Goal: Information Seeking & Learning: Learn about a topic

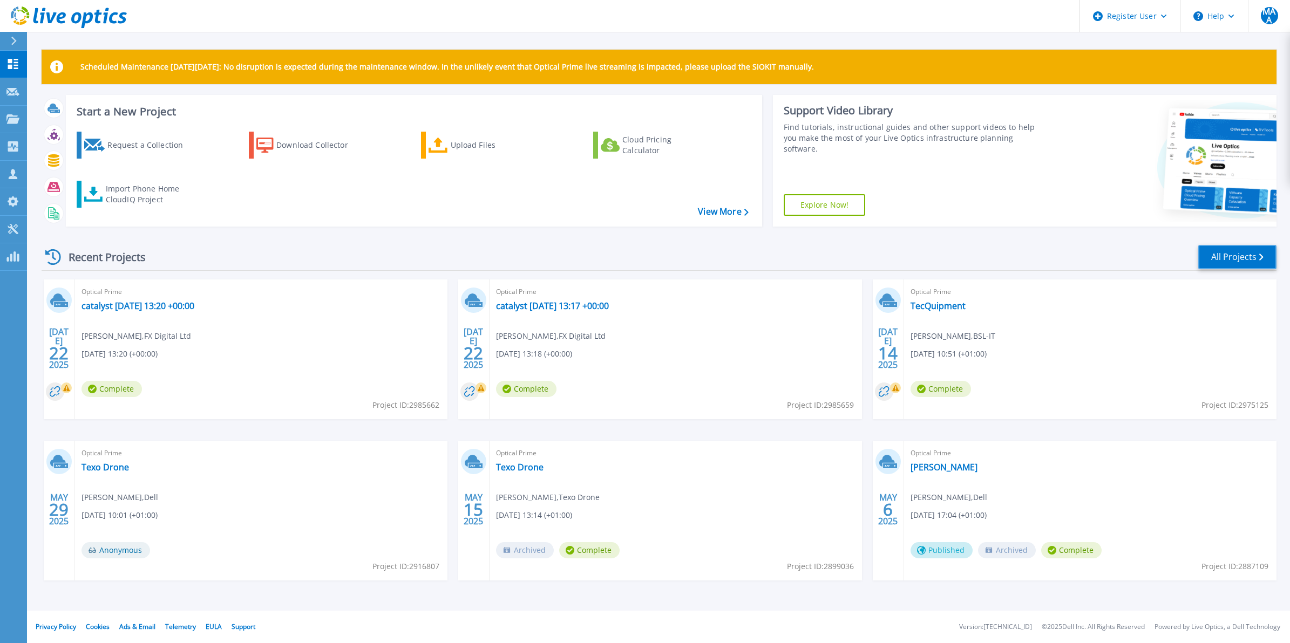
click at [1236, 255] on link "All Projects" at bounding box center [1237, 257] width 78 height 24
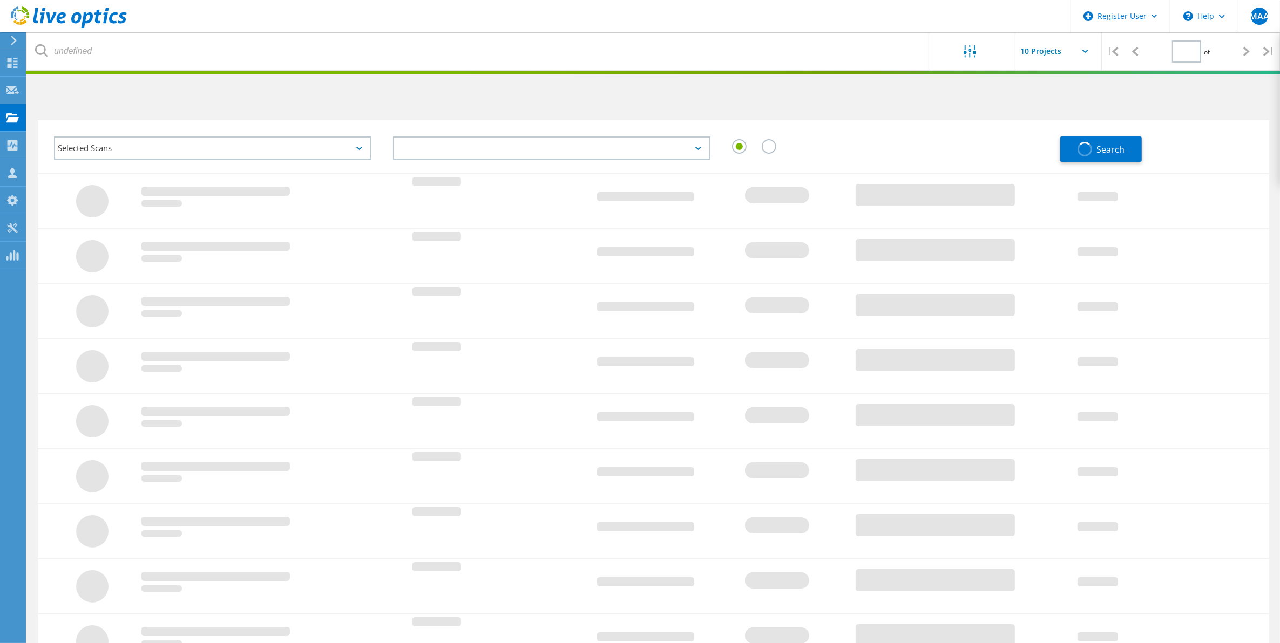
type input "1"
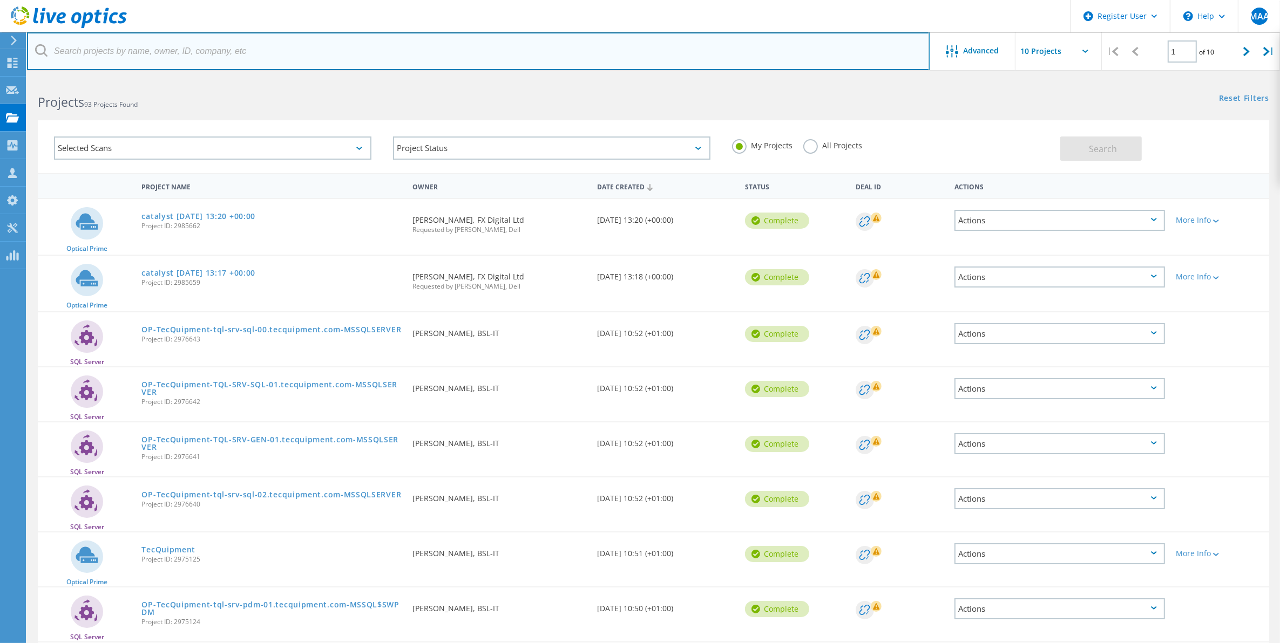
click at [251, 52] on input "text" at bounding box center [478, 51] width 902 height 38
paste input "[PERSON_NAME][EMAIL_ADDRESS][PERSON_NAME][DOMAIN_NAME]"
type input "[PERSON_NAME][EMAIL_ADDRESS][PERSON_NAME][DOMAIN_NAME]"
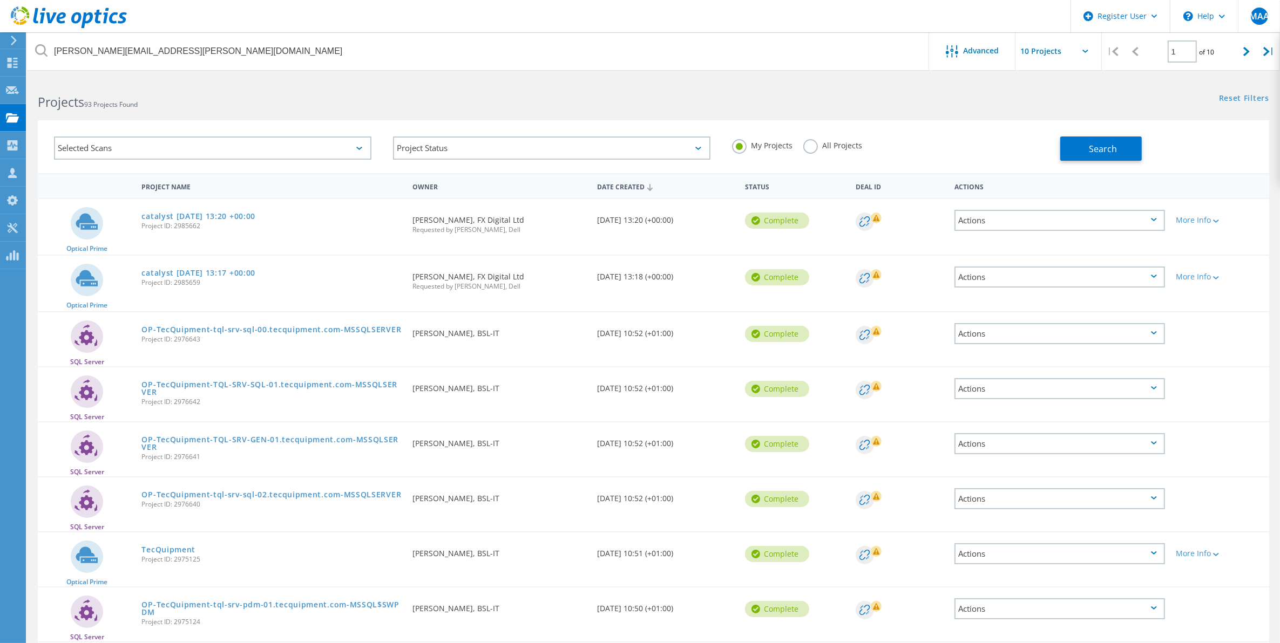
click at [824, 143] on label "All Projects" at bounding box center [832, 144] width 59 height 10
click at [0, 0] on input "All Projects" at bounding box center [0, 0] width 0 height 0
click at [1093, 138] on button "Search" at bounding box center [1100, 149] width 81 height 24
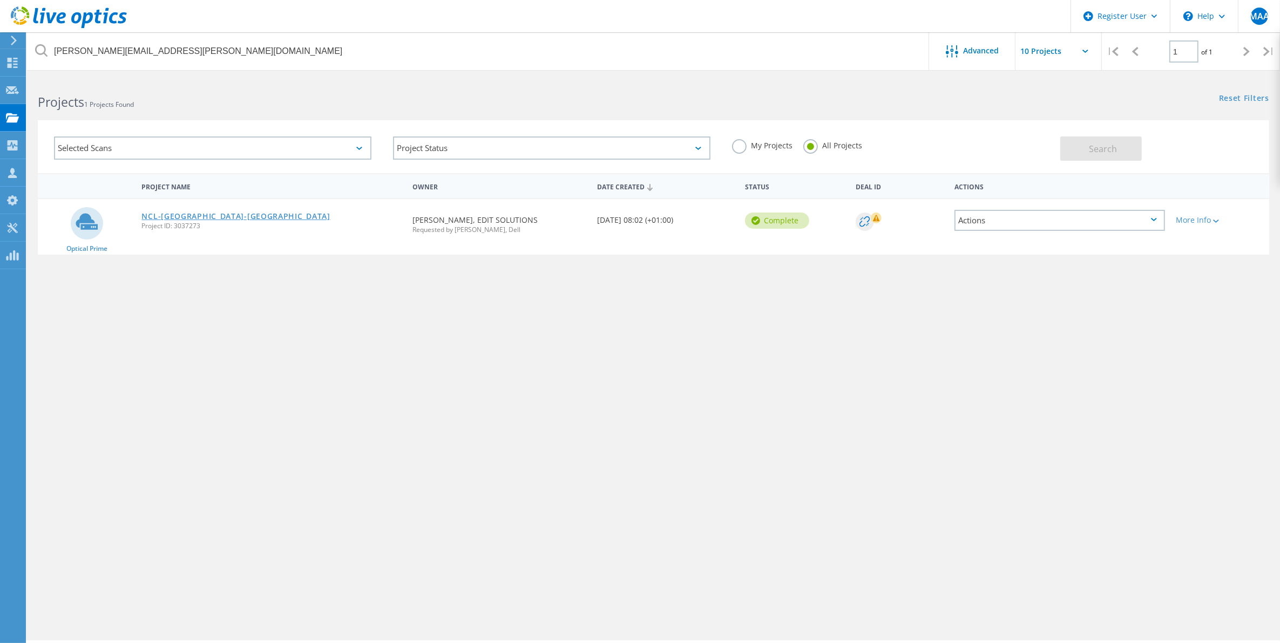
click at [171, 213] on link "NCL-[GEOGRAPHIC_DATA]-[GEOGRAPHIC_DATA]" at bounding box center [235, 217] width 188 height 8
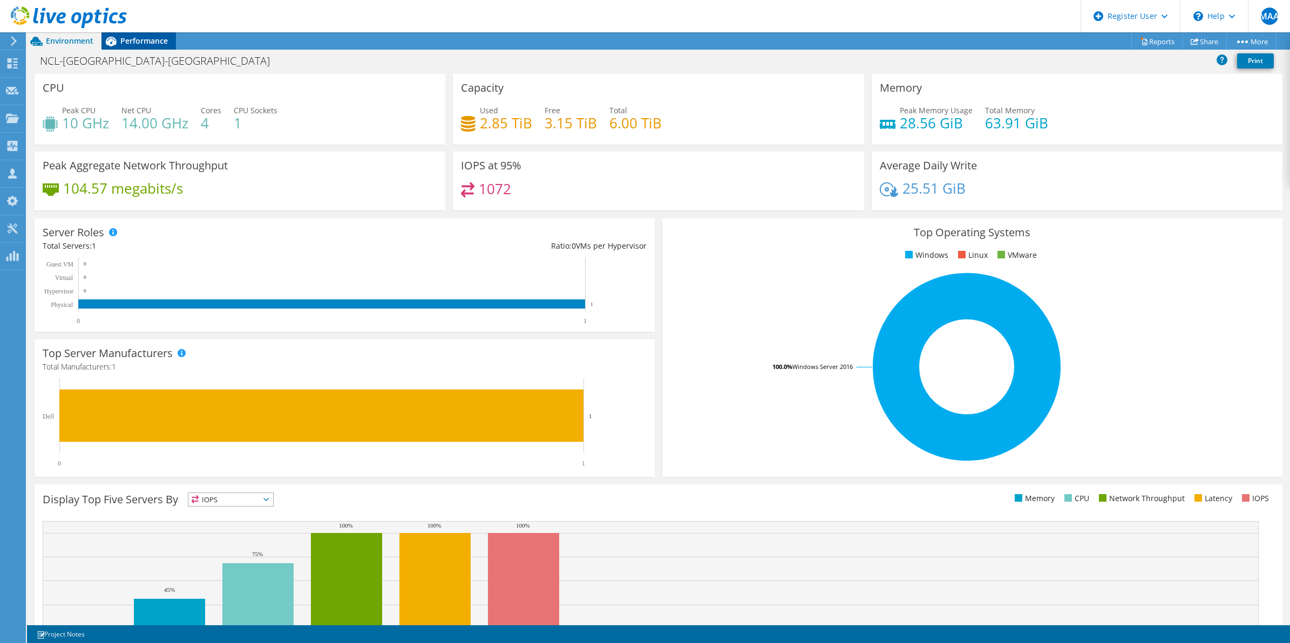
click at [150, 40] on span "Performance" at bounding box center [143, 41] width 47 height 10
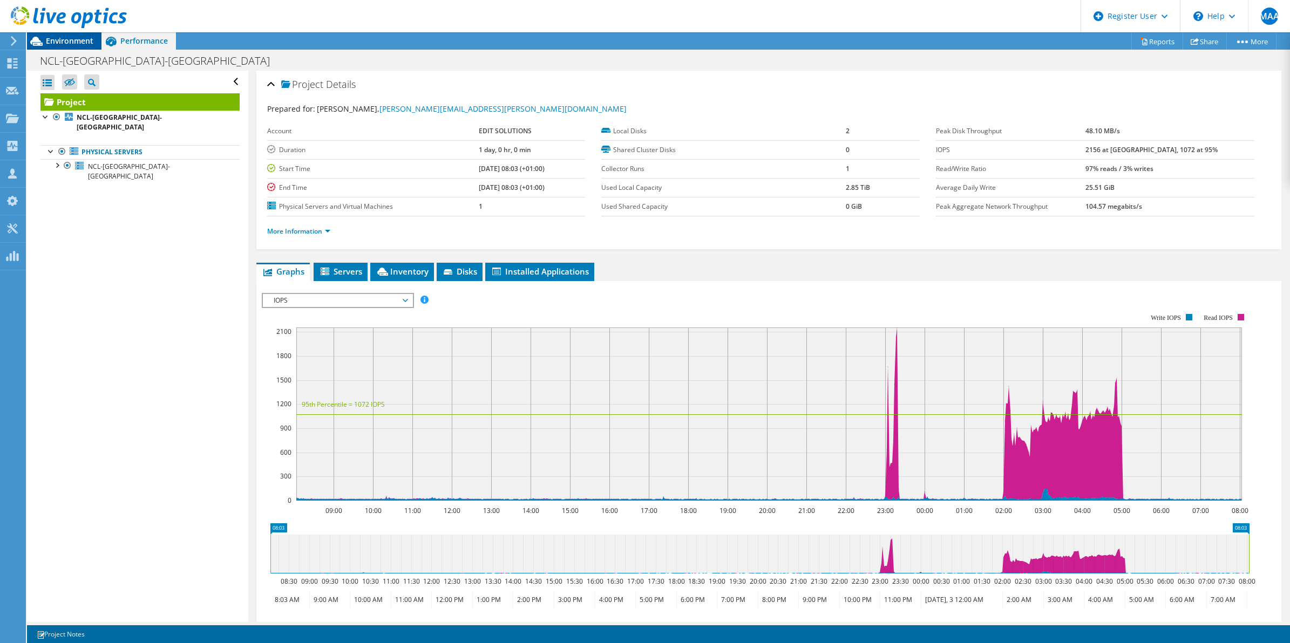
click at [70, 42] on span "Environment" at bounding box center [69, 41] width 47 height 10
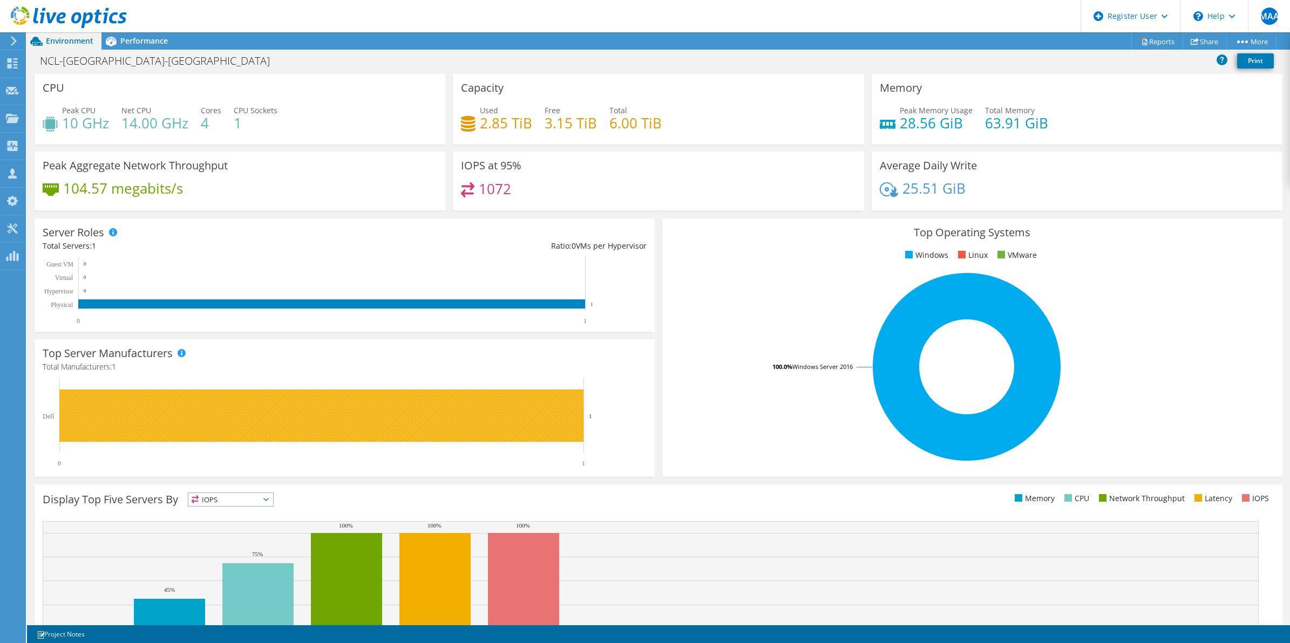
scroll to position [113, 0]
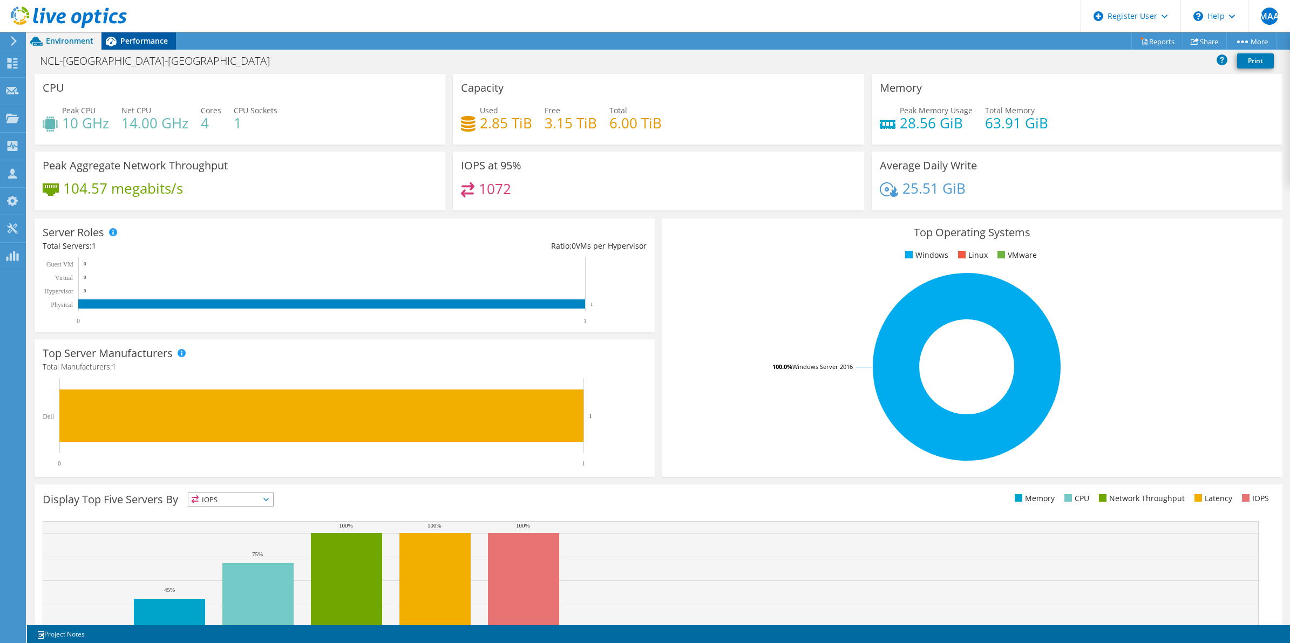
click at [143, 38] on span "Performance" at bounding box center [143, 41] width 47 height 10
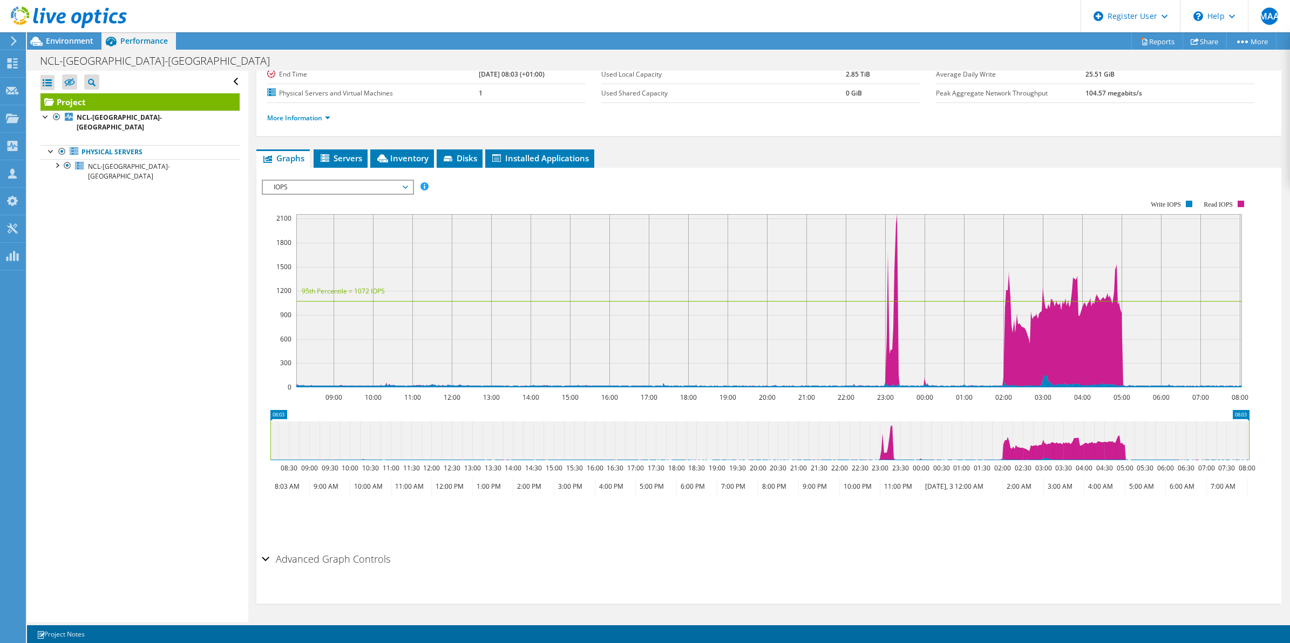
click at [359, 187] on span "IOPS" at bounding box center [337, 187] width 139 height 13
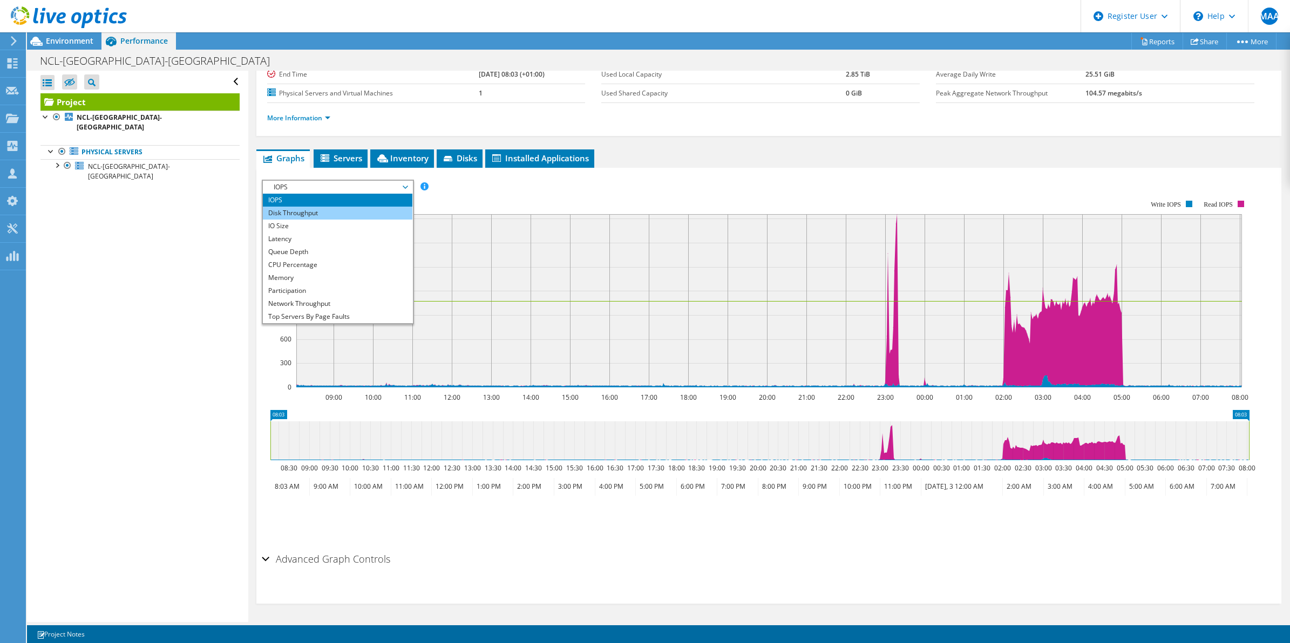
click at [324, 212] on li "Disk Throughput" at bounding box center [337, 213] width 149 height 13
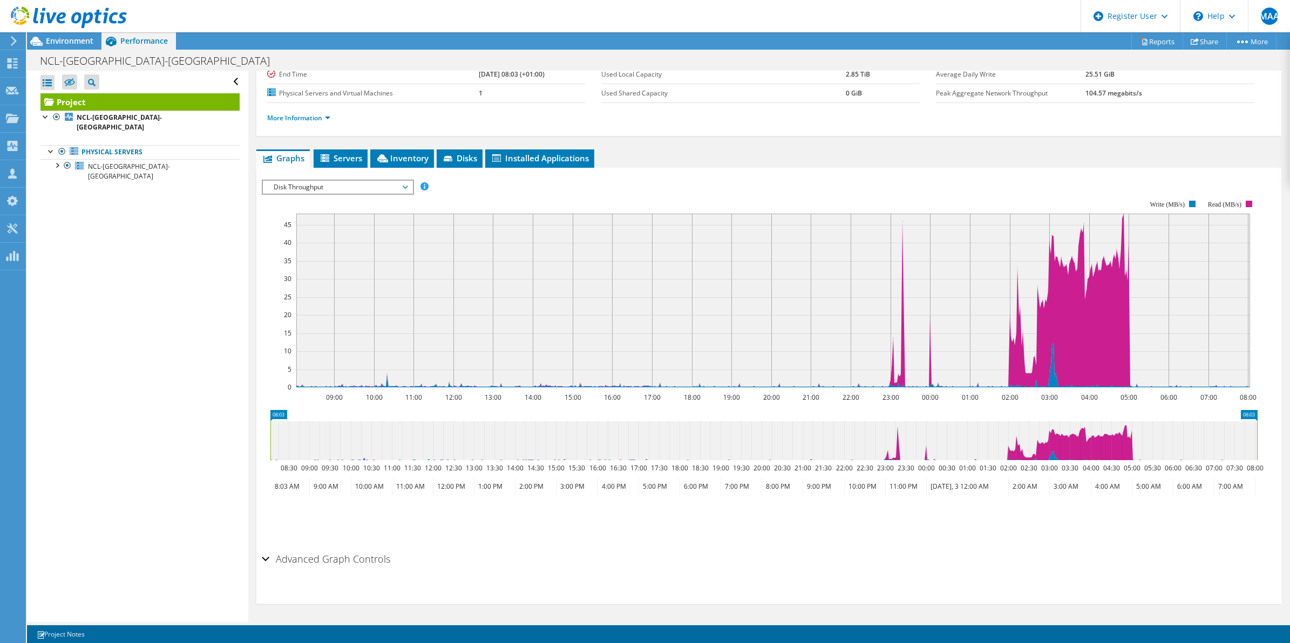
click at [297, 188] on span "Disk Throughput" at bounding box center [337, 187] width 139 height 13
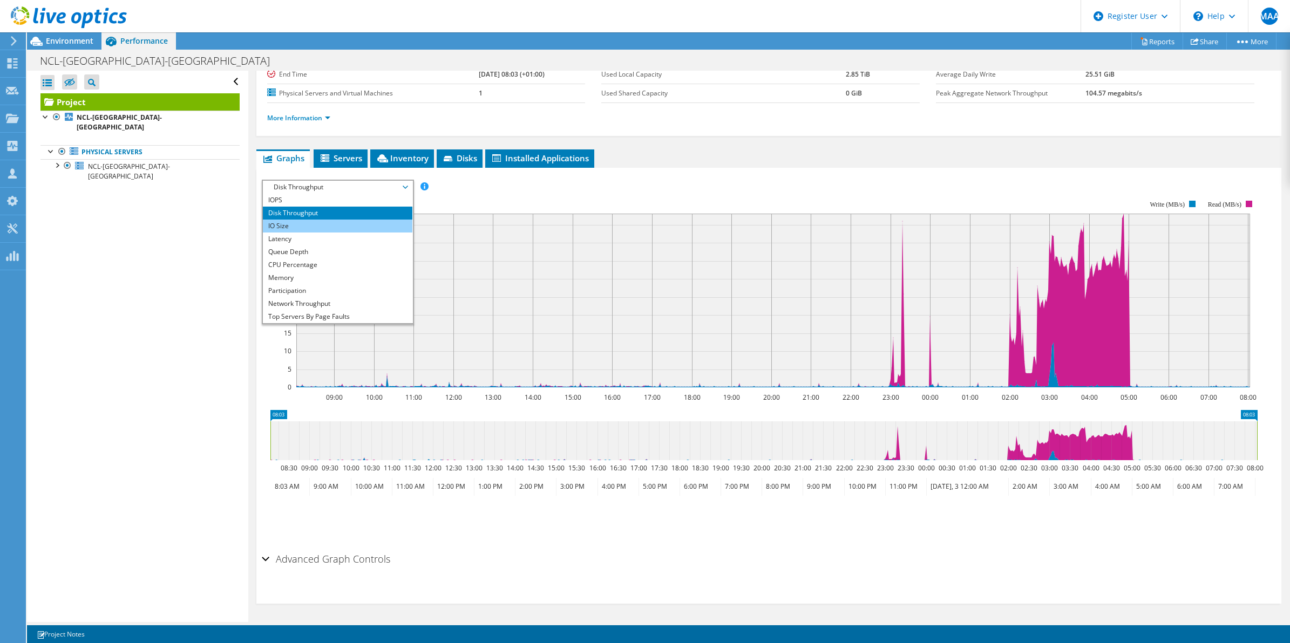
click at [287, 226] on li "IO Size" at bounding box center [337, 226] width 149 height 13
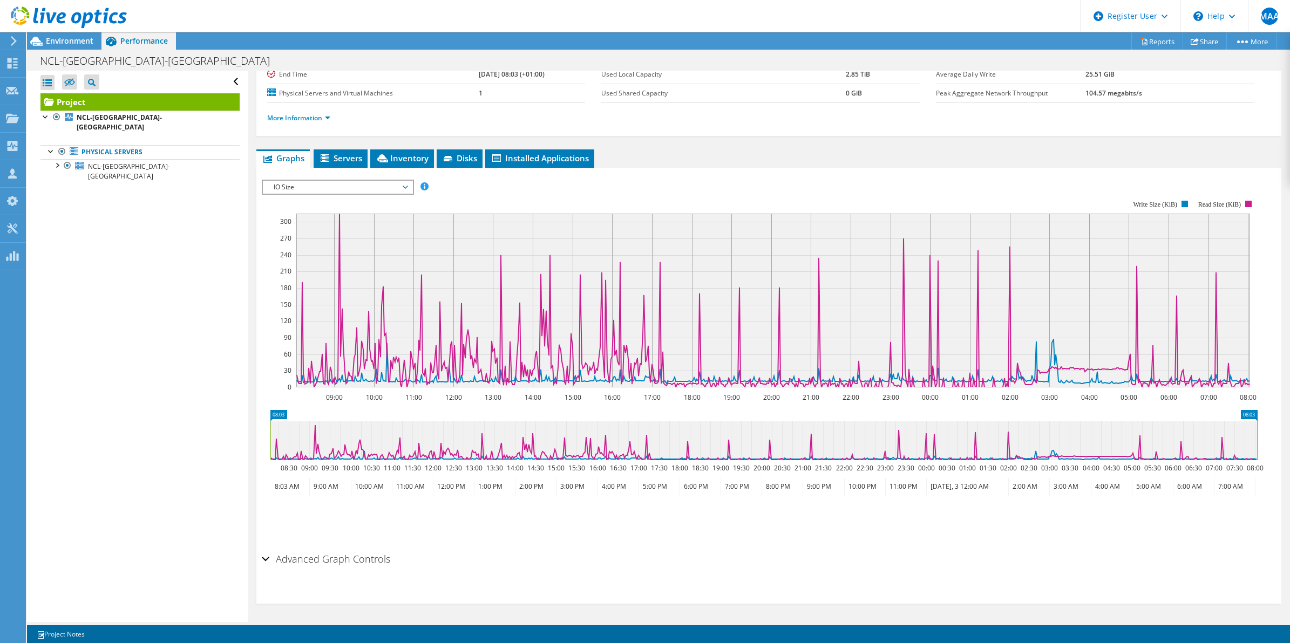
click at [274, 189] on span "IO Size" at bounding box center [337, 187] width 139 height 13
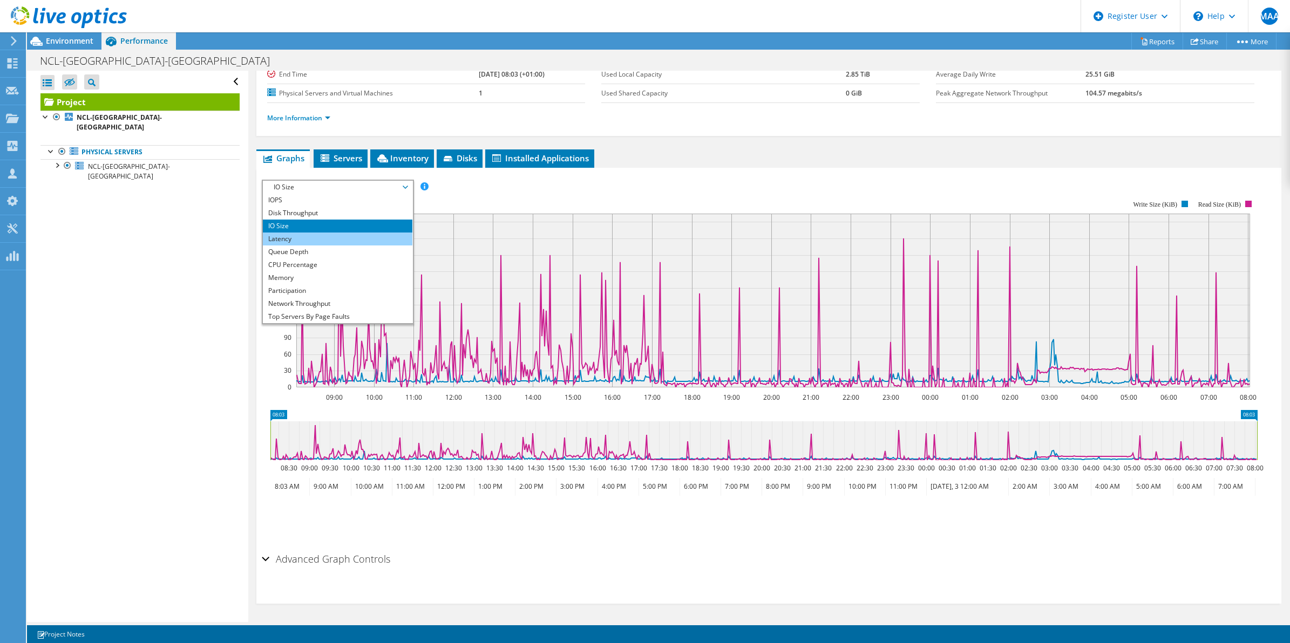
click at [284, 244] on li "Latency" at bounding box center [337, 239] width 149 height 13
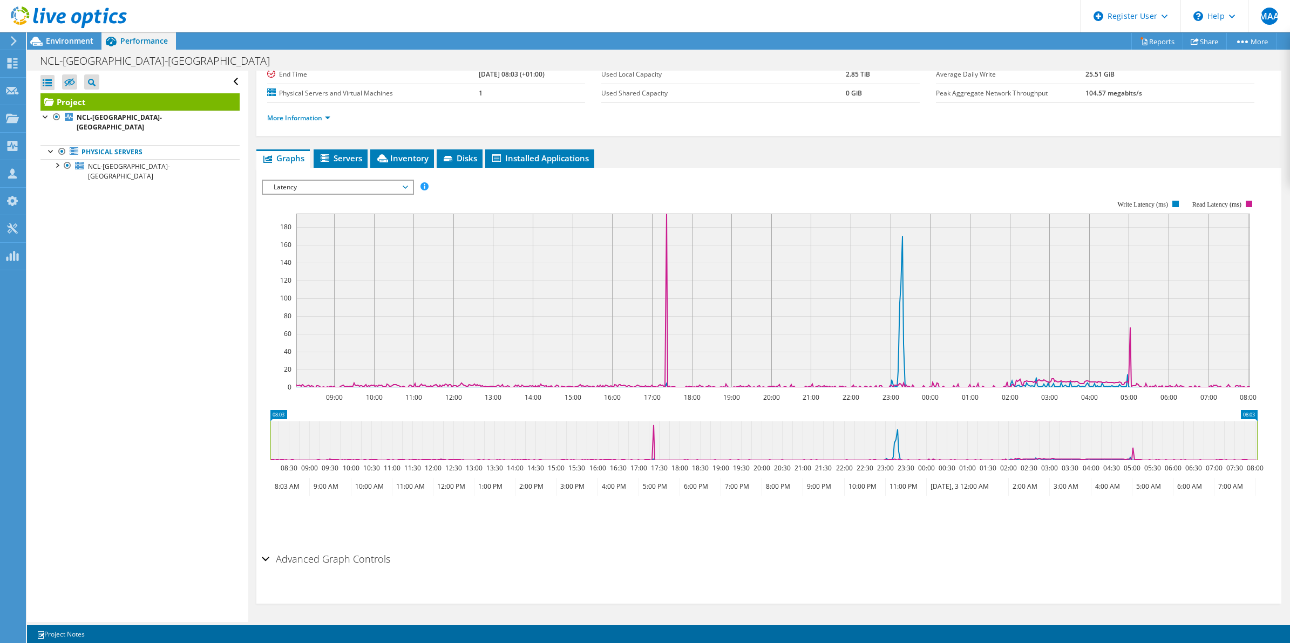
click at [316, 187] on span "Latency" at bounding box center [337, 187] width 139 height 13
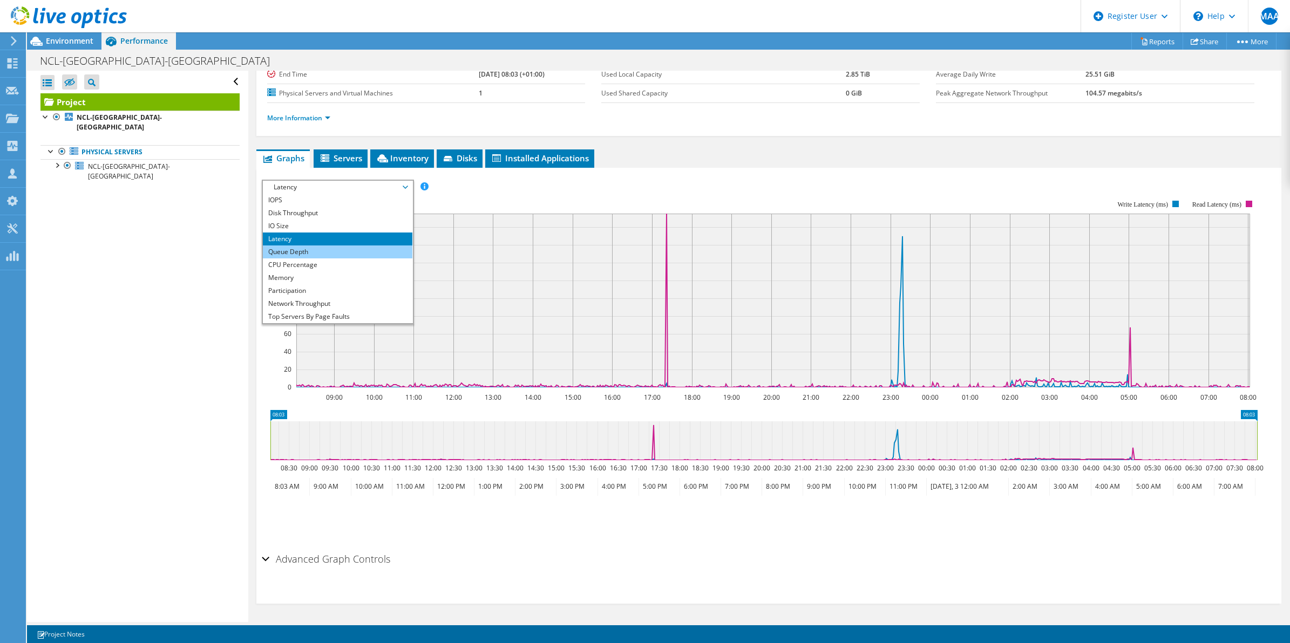
click at [310, 255] on li "Queue Depth" at bounding box center [337, 252] width 149 height 13
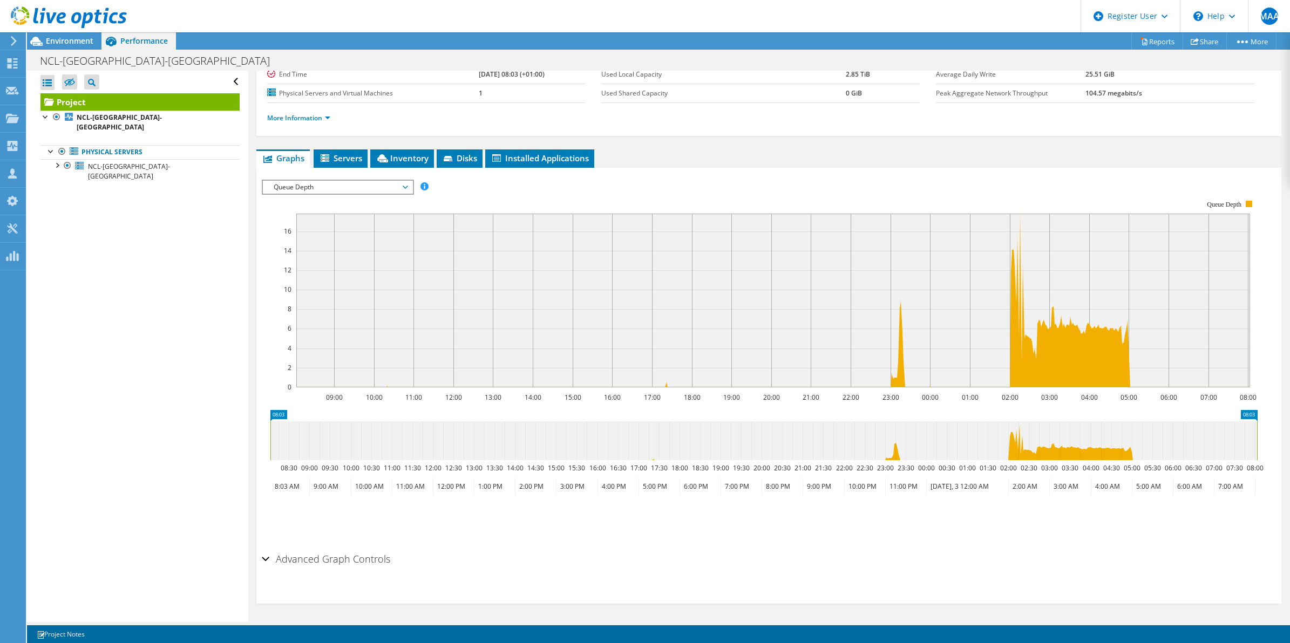
click at [289, 190] on span "Queue Depth" at bounding box center [337, 187] width 139 height 13
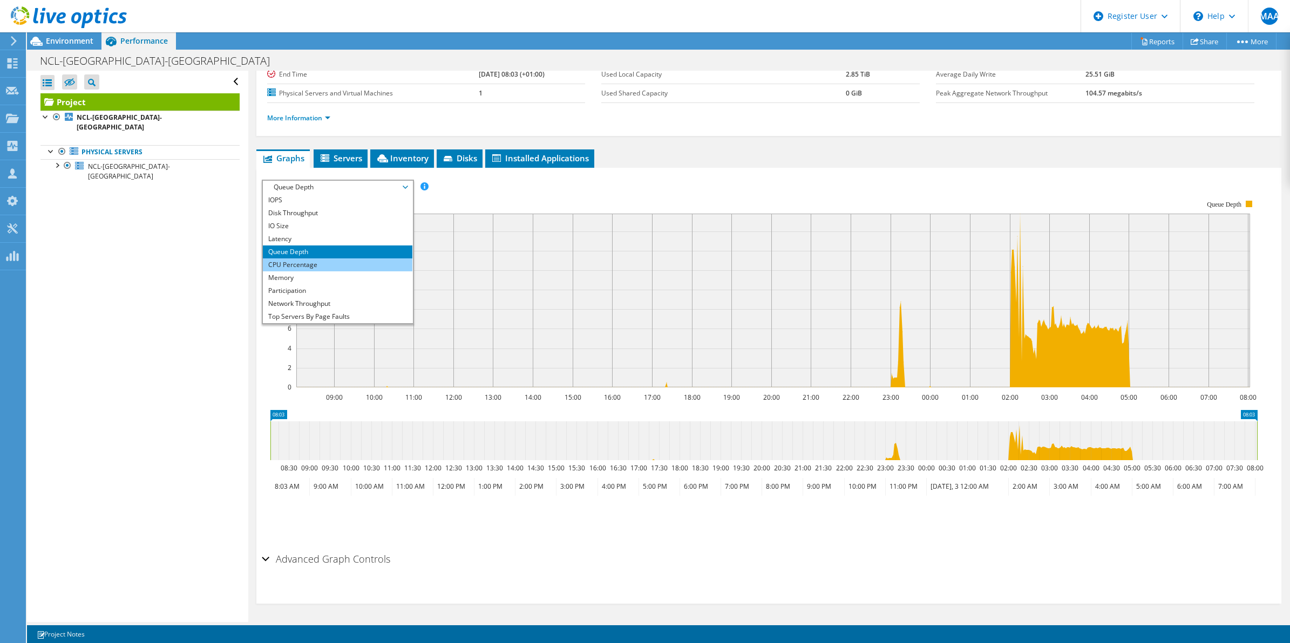
click at [287, 266] on li "CPU Percentage" at bounding box center [337, 264] width 149 height 13
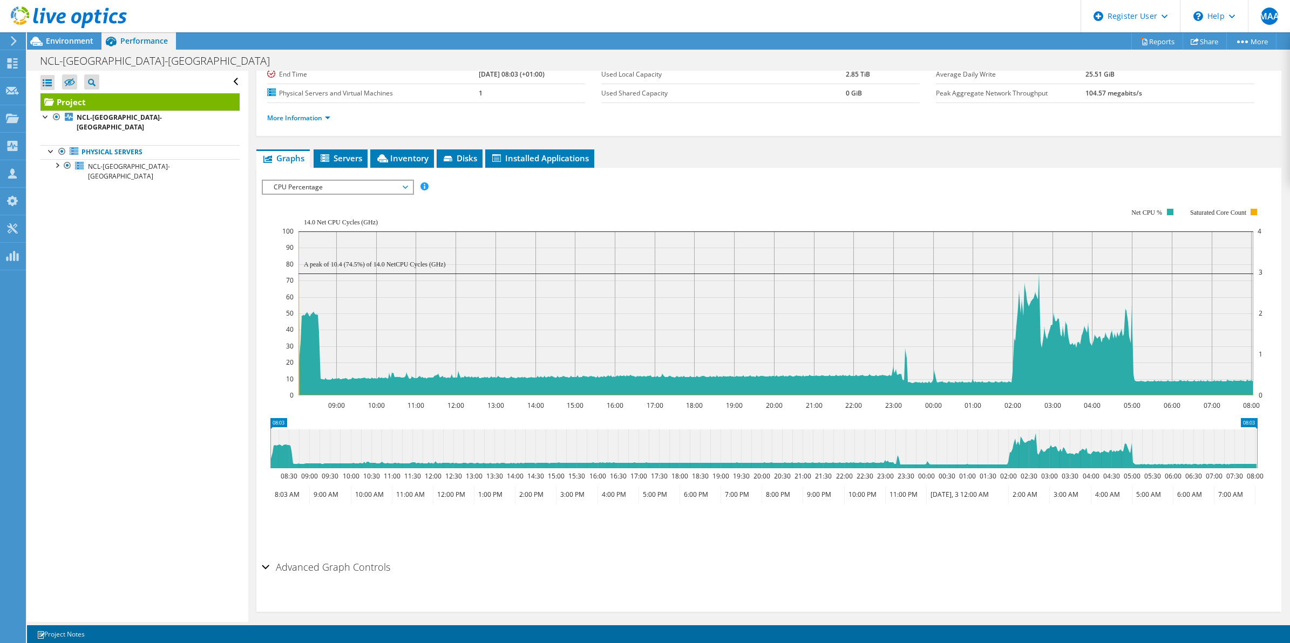
click at [332, 189] on span "CPU Percentage" at bounding box center [337, 187] width 139 height 13
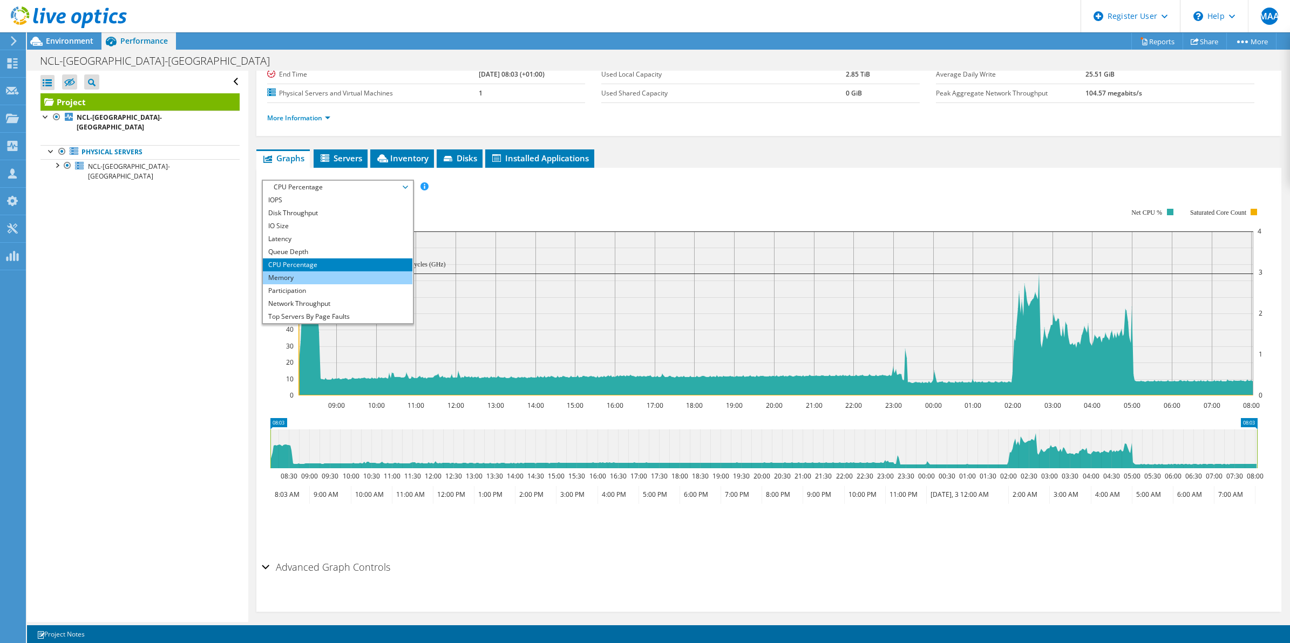
click at [294, 281] on li "Memory" at bounding box center [337, 277] width 149 height 13
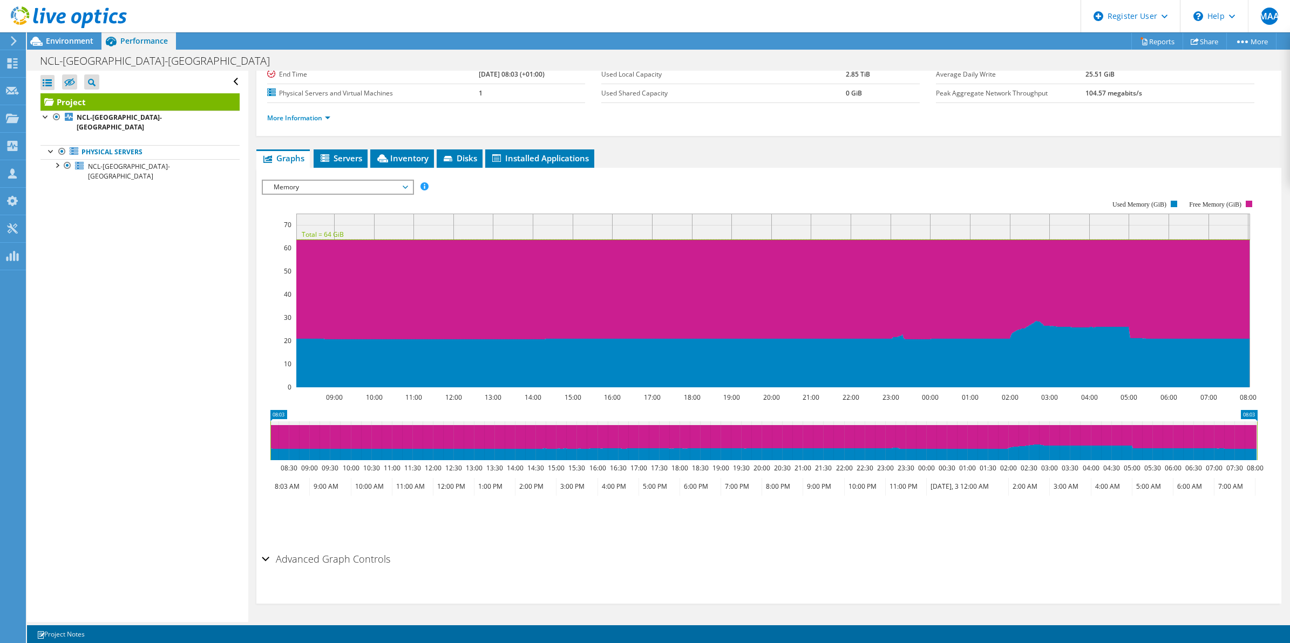
click at [344, 183] on span "Memory" at bounding box center [337, 187] width 139 height 13
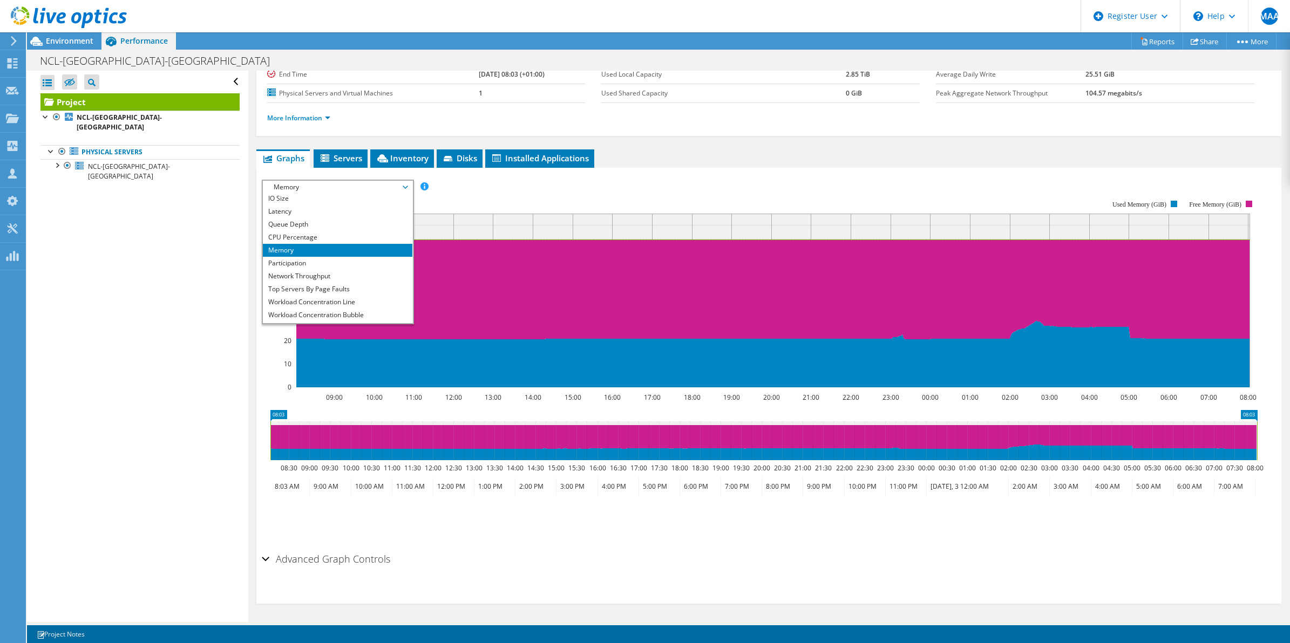
scroll to position [39, 0]
click at [309, 279] on li "Top Servers By Page Faults" at bounding box center [337, 277] width 149 height 13
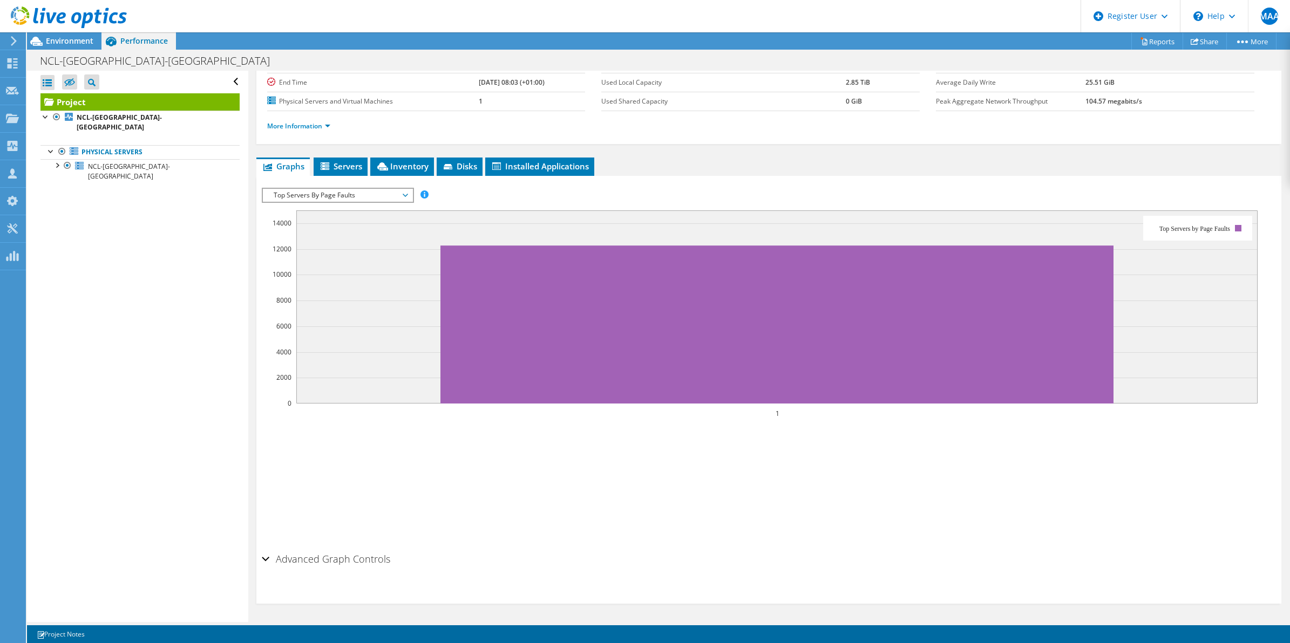
scroll to position [87, 0]
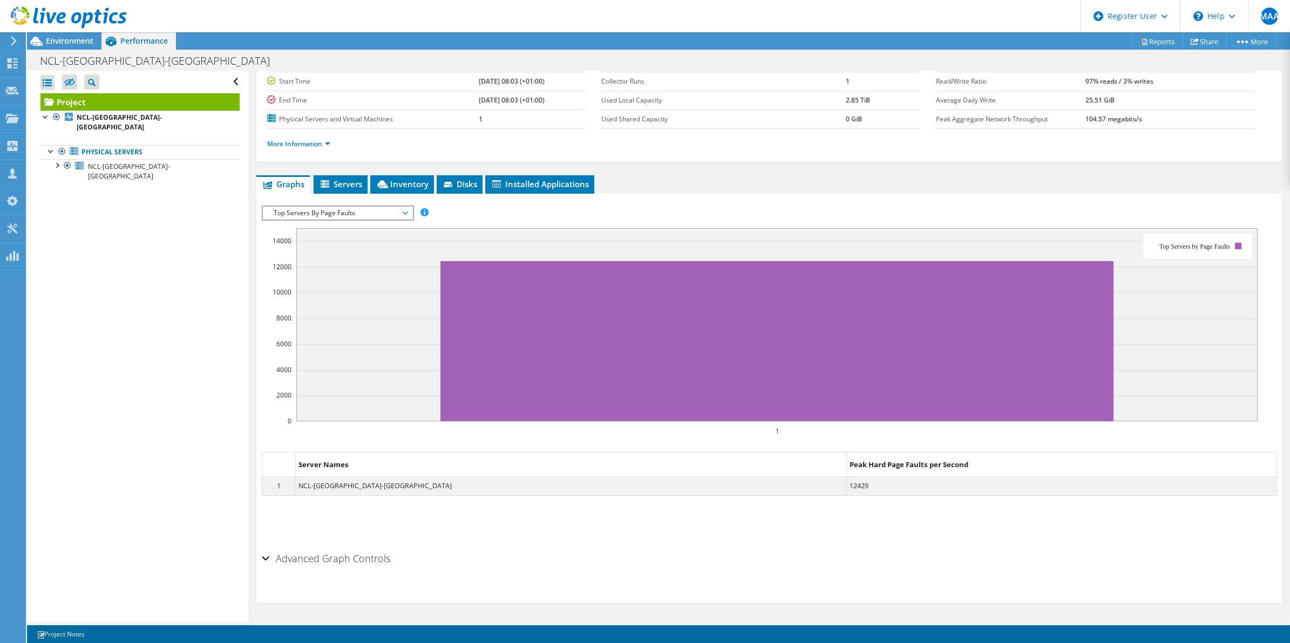
click at [349, 212] on span "Top Servers By Page Faults" at bounding box center [337, 213] width 139 height 13
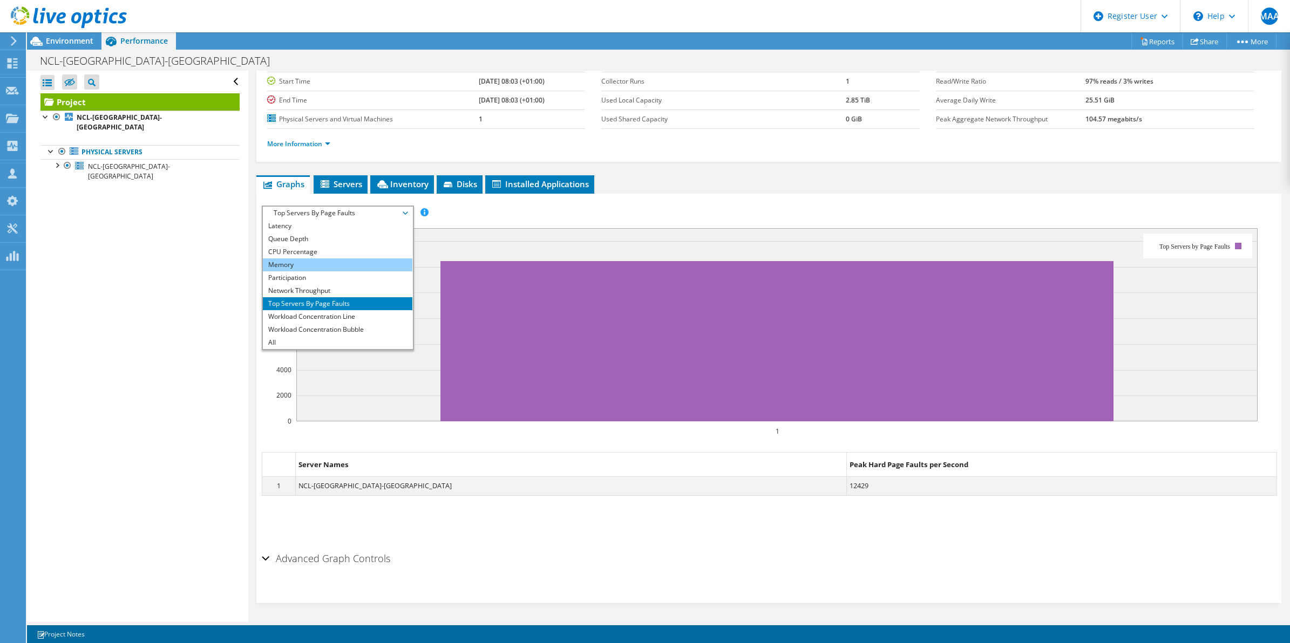
click at [297, 263] on li "Memory" at bounding box center [337, 264] width 149 height 13
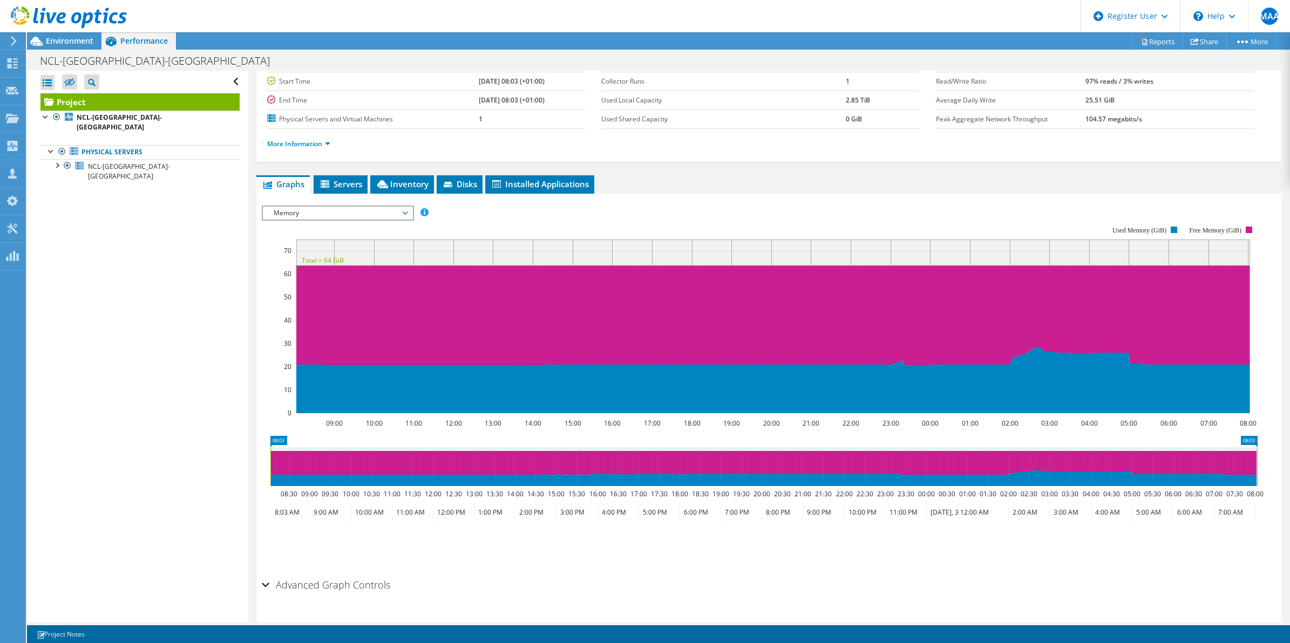
click at [287, 214] on span "Memory" at bounding box center [337, 213] width 139 height 13
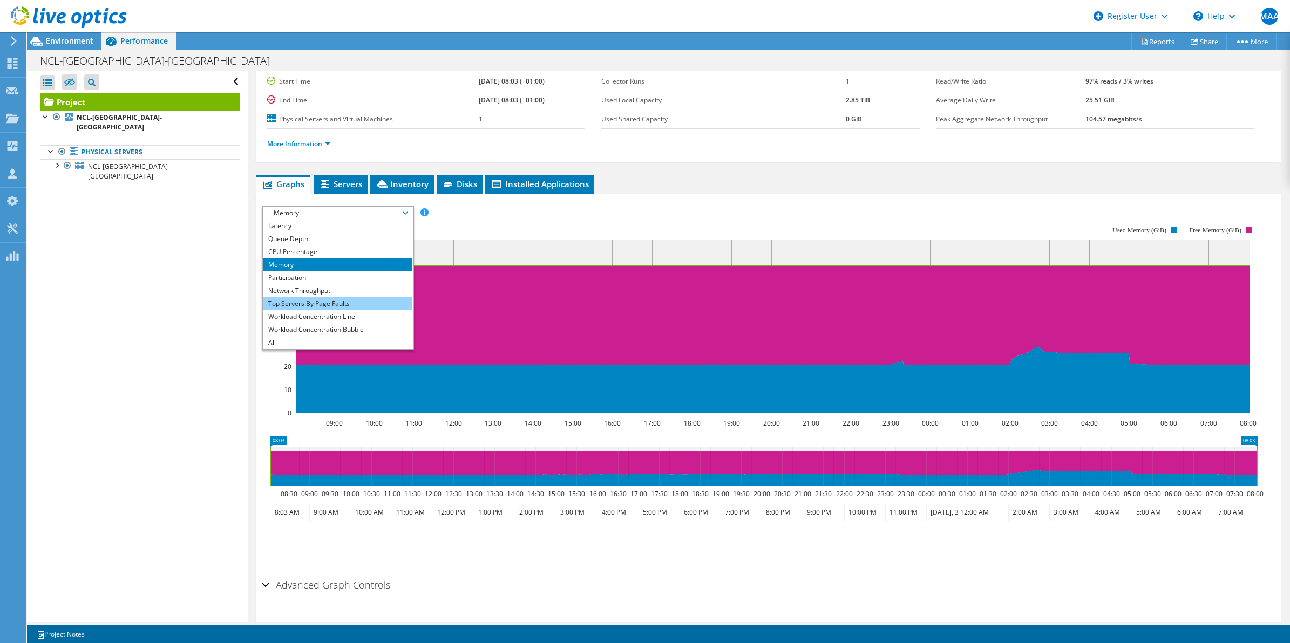
click at [292, 301] on li "Top Servers By Page Faults" at bounding box center [337, 303] width 149 height 13
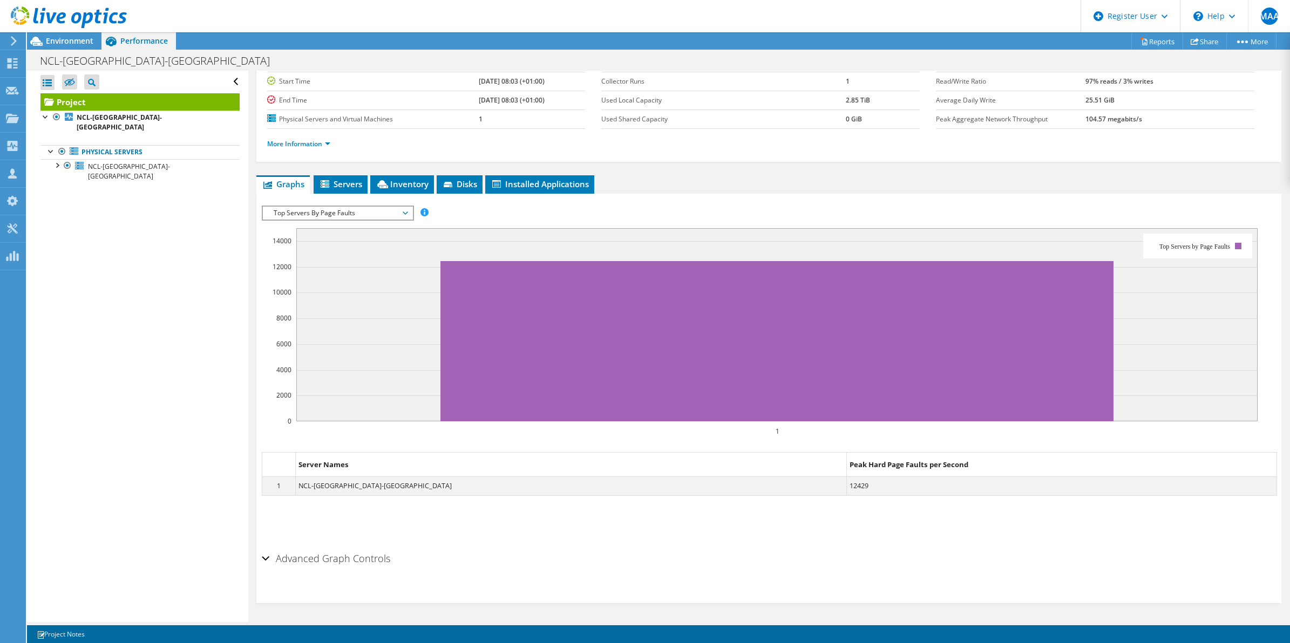
click at [304, 209] on span "Top Servers By Page Faults" at bounding box center [337, 213] width 139 height 13
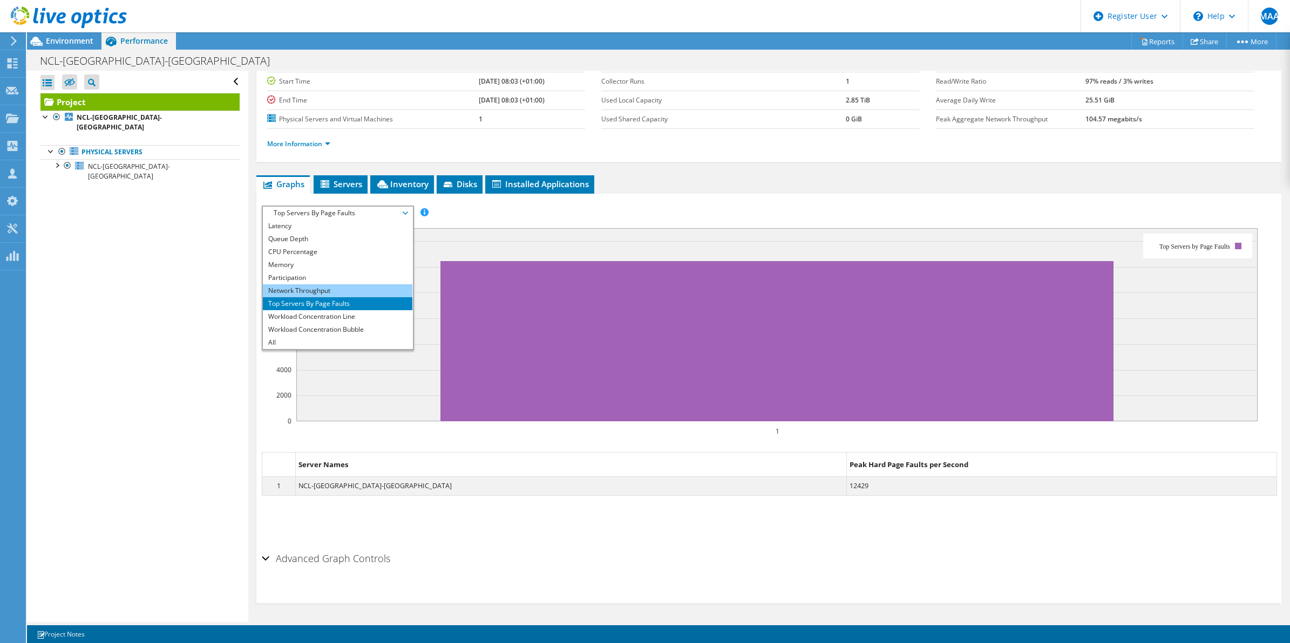
click at [286, 288] on li "Network Throughput" at bounding box center [337, 290] width 149 height 13
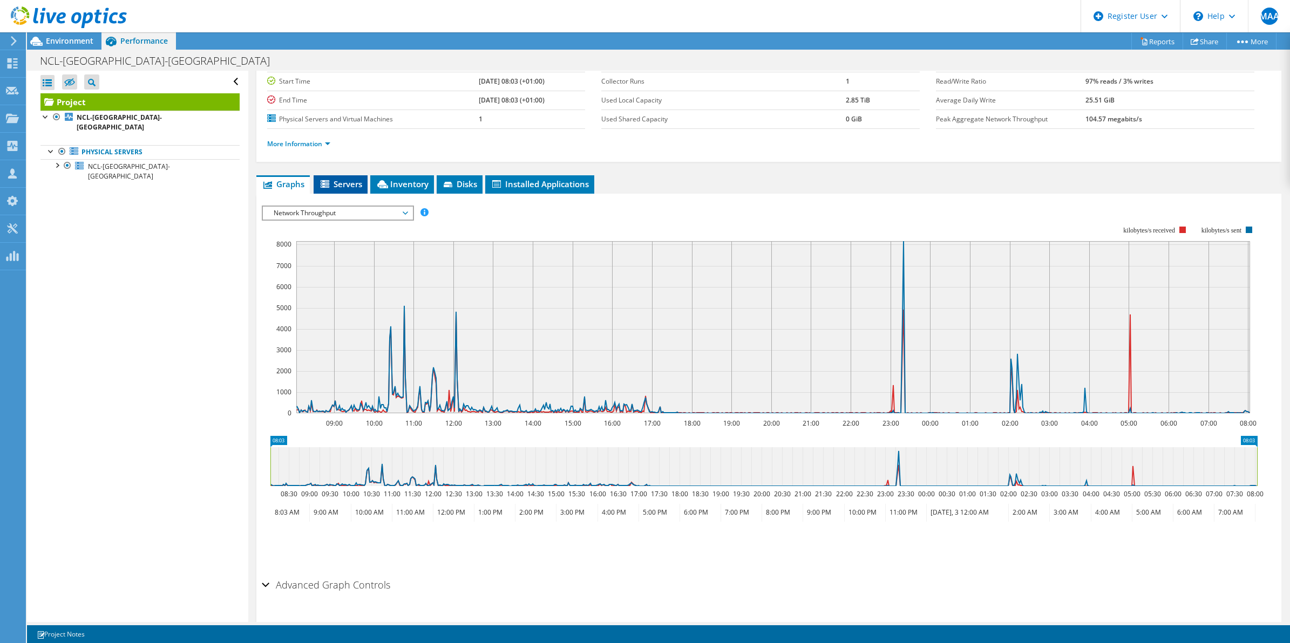
click at [337, 183] on span "Servers" at bounding box center [340, 184] width 43 height 11
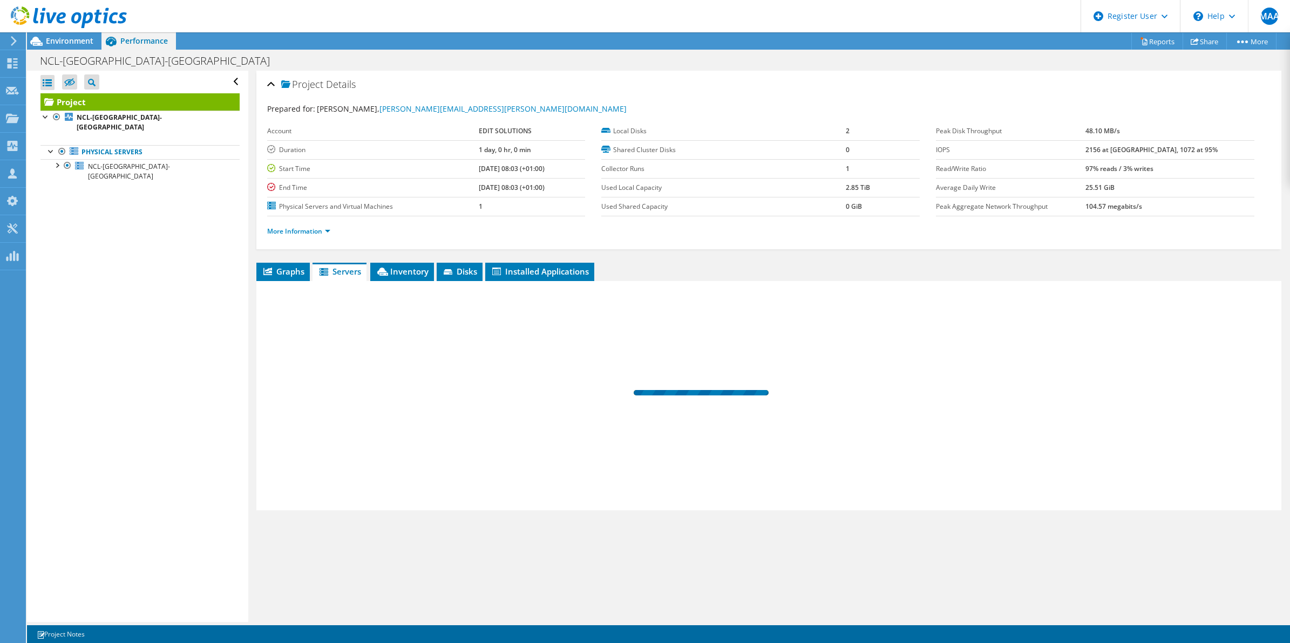
scroll to position [0, 0]
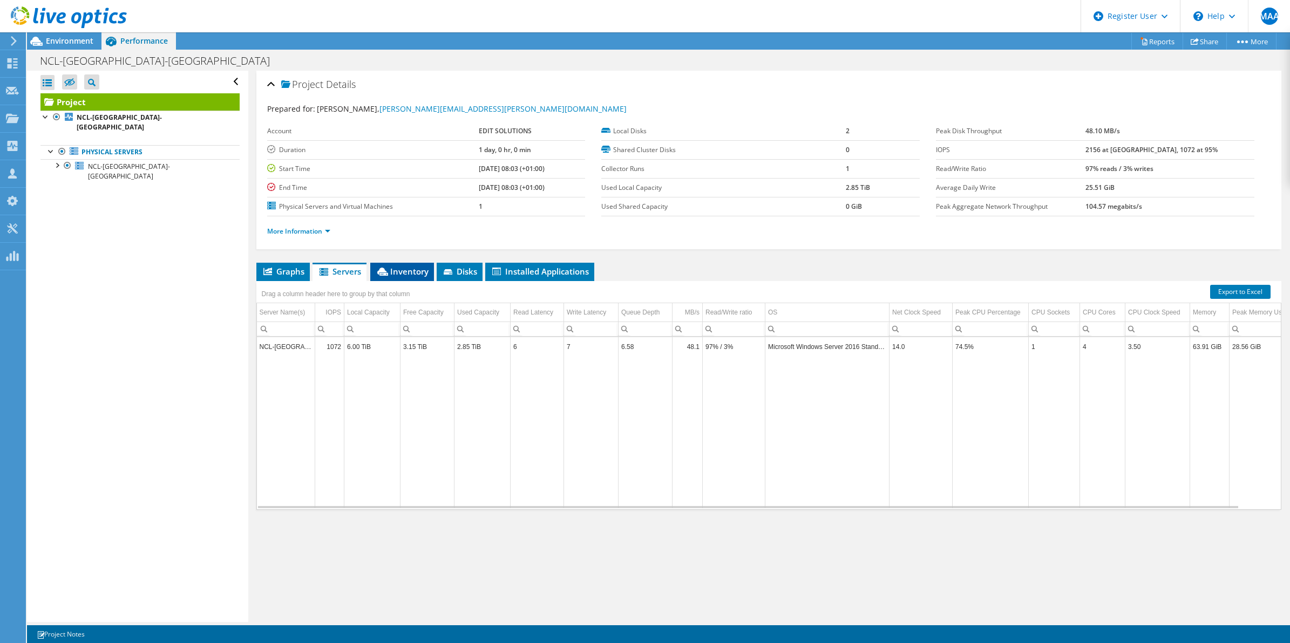
click at [405, 278] on li "Inventory" at bounding box center [402, 272] width 64 height 18
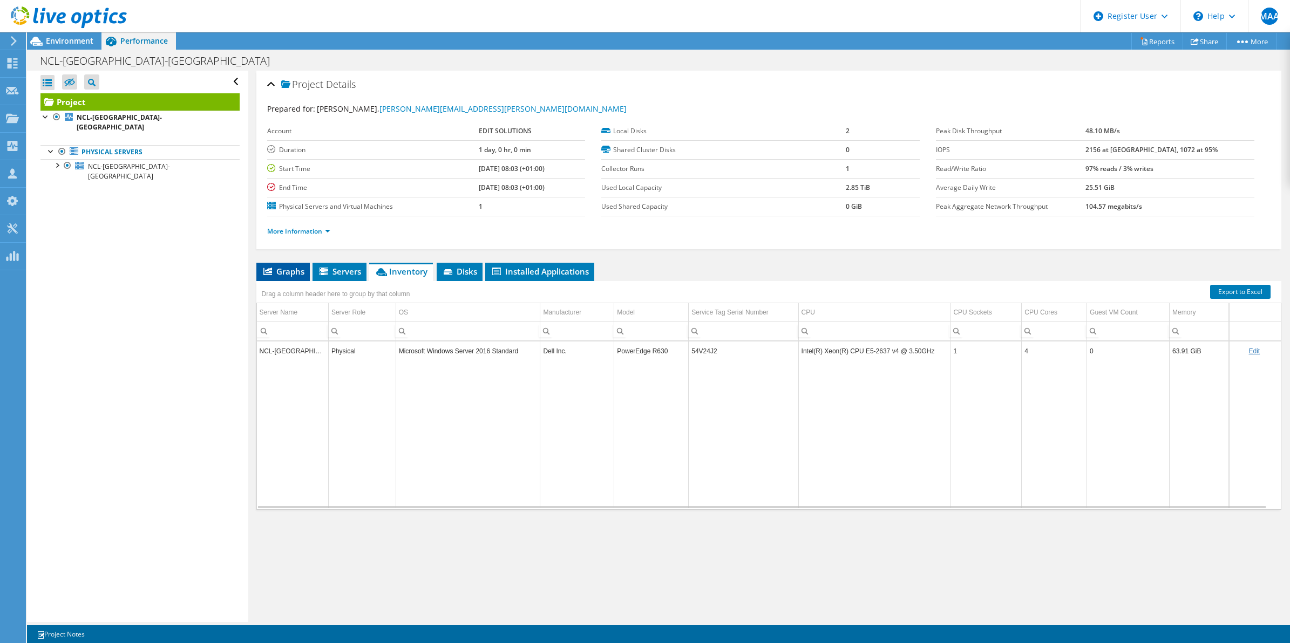
click at [298, 268] on span "Graphs" at bounding box center [283, 271] width 43 height 11
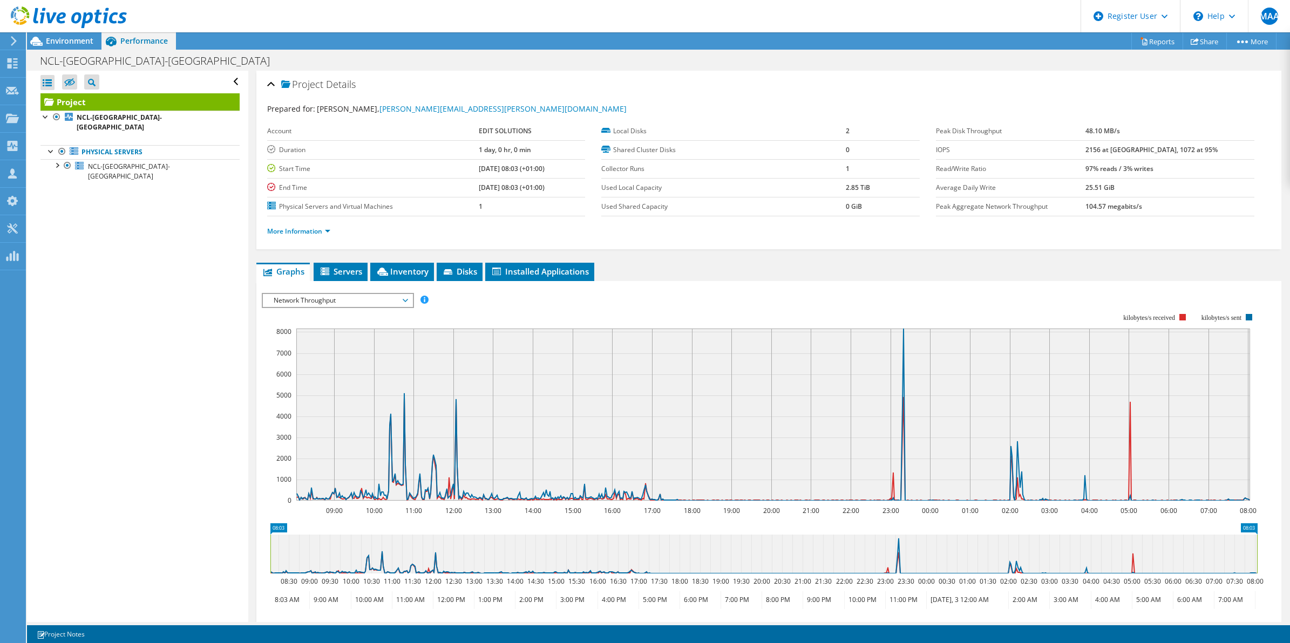
click at [281, 308] on rect at bounding box center [760, 408] width 996 height 216
click at [287, 303] on span "Network Throughput" at bounding box center [337, 300] width 139 height 13
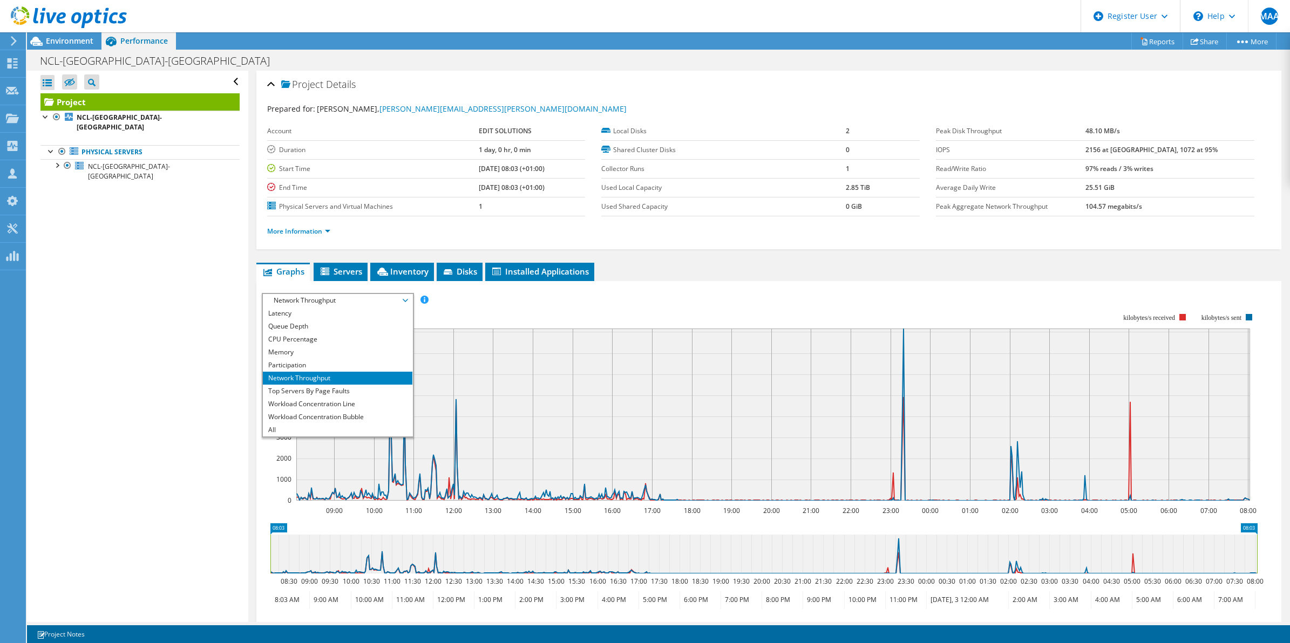
click at [186, 311] on div "Open All Close All Hide Excluded Nodes Project Tree Filter" at bounding box center [137, 347] width 221 height 552
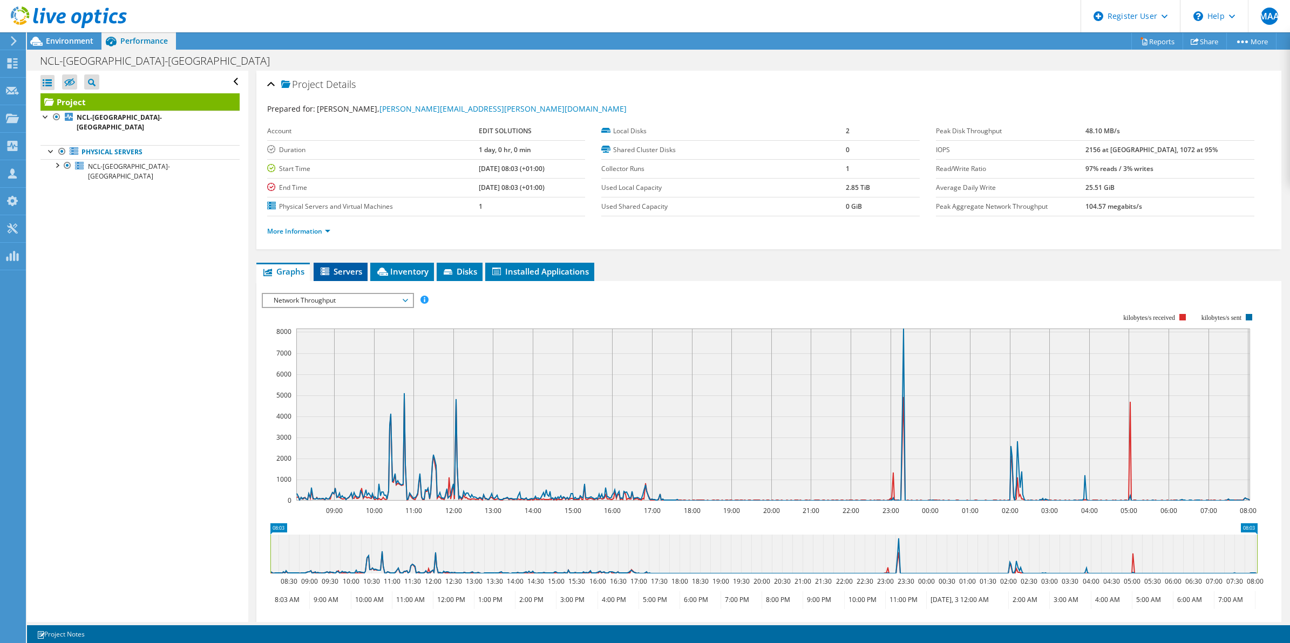
click at [332, 268] on span "Servers" at bounding box center [340, 271] width 43 height 11
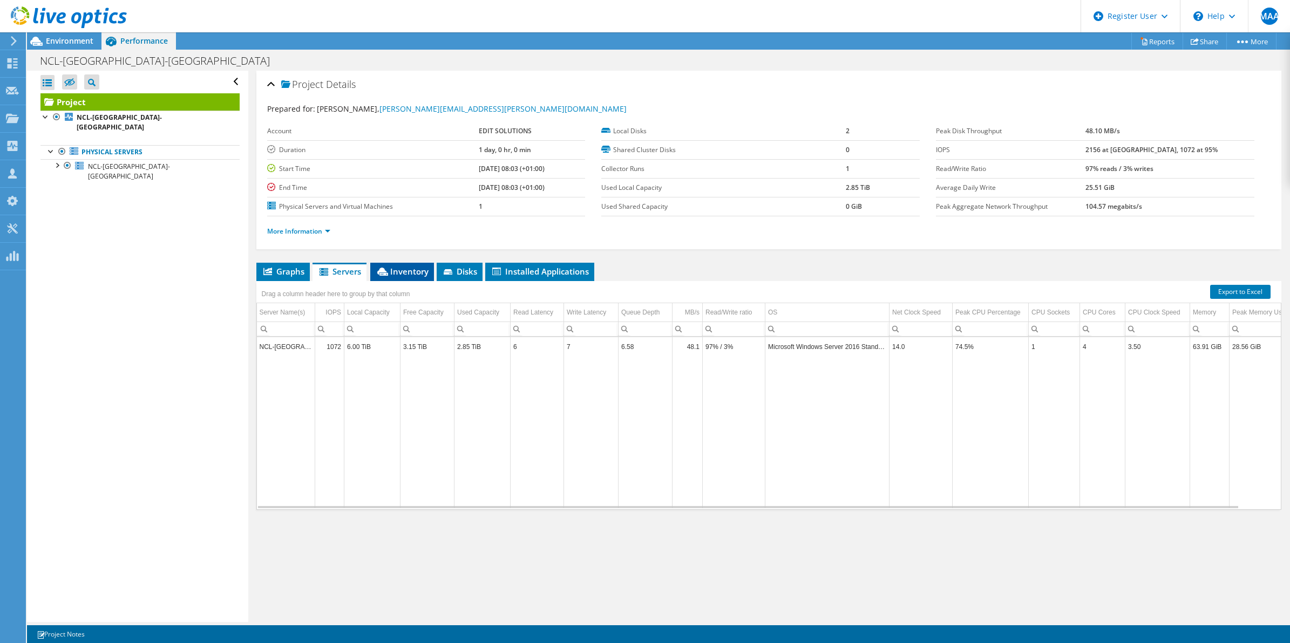
click at [405, 274] on span "Inventory" at bounding box center [402, 271] width 53 height 11
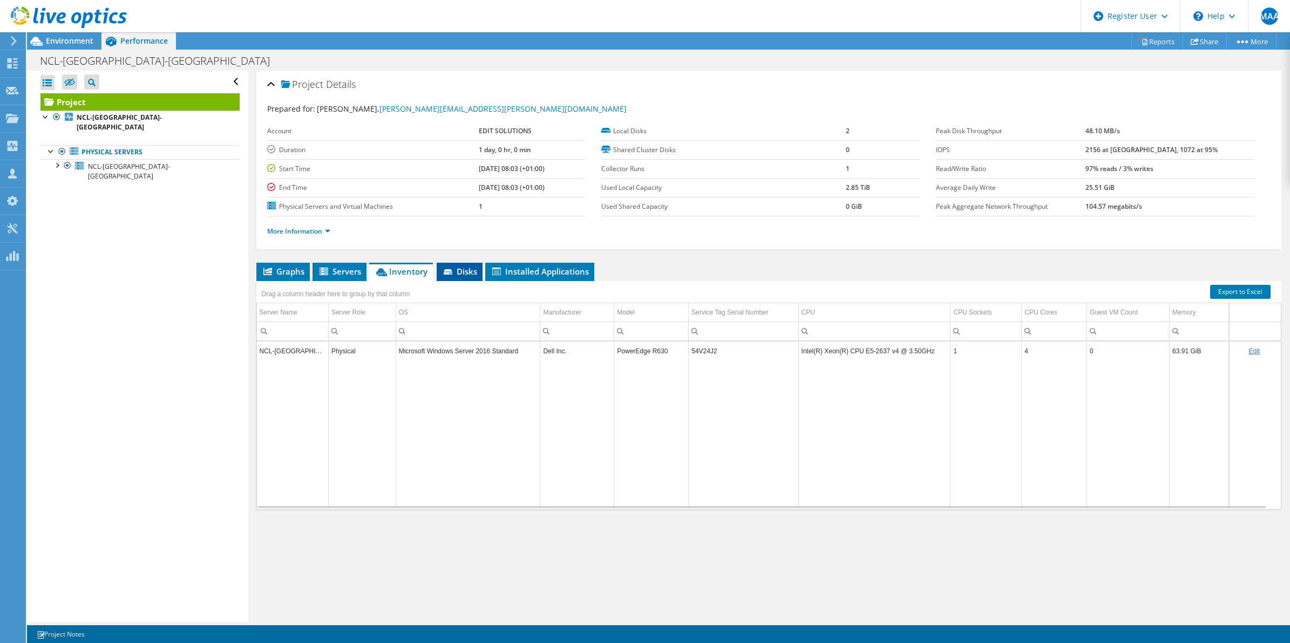
click at [459, 278] on li "Disks" at bounding box center [460, 272] width 46 height 18
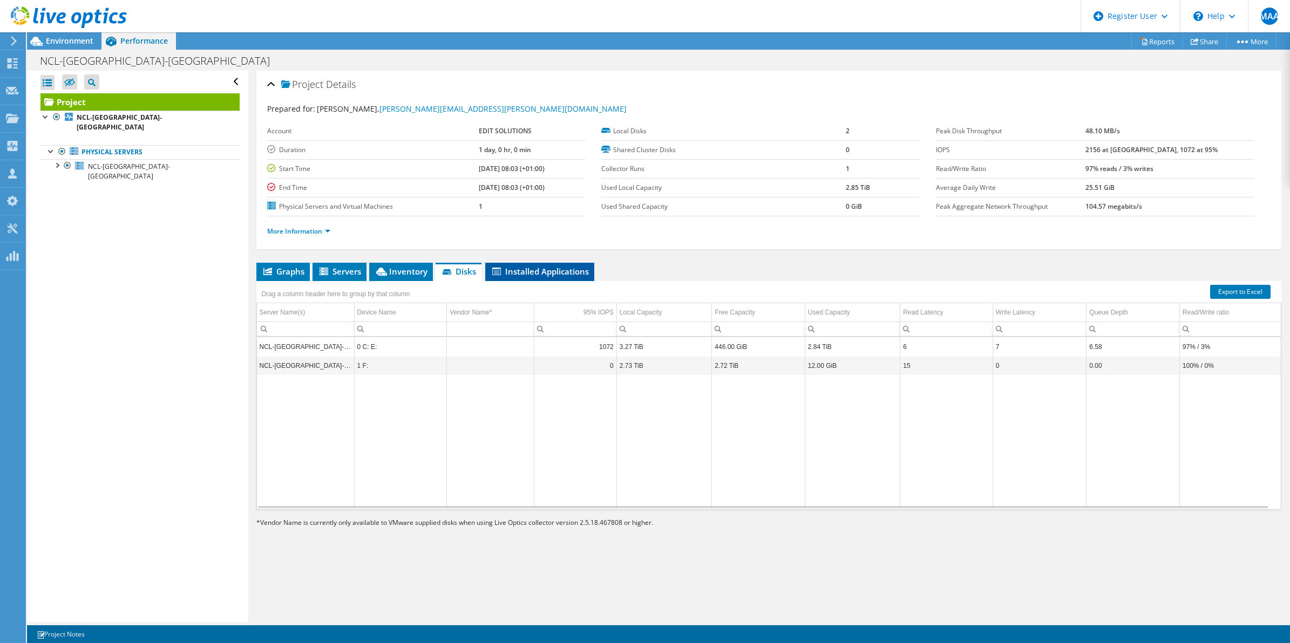
click at [523, 278] on li "Installed Applications" at bounding box center [539, 272] width 109 height 18
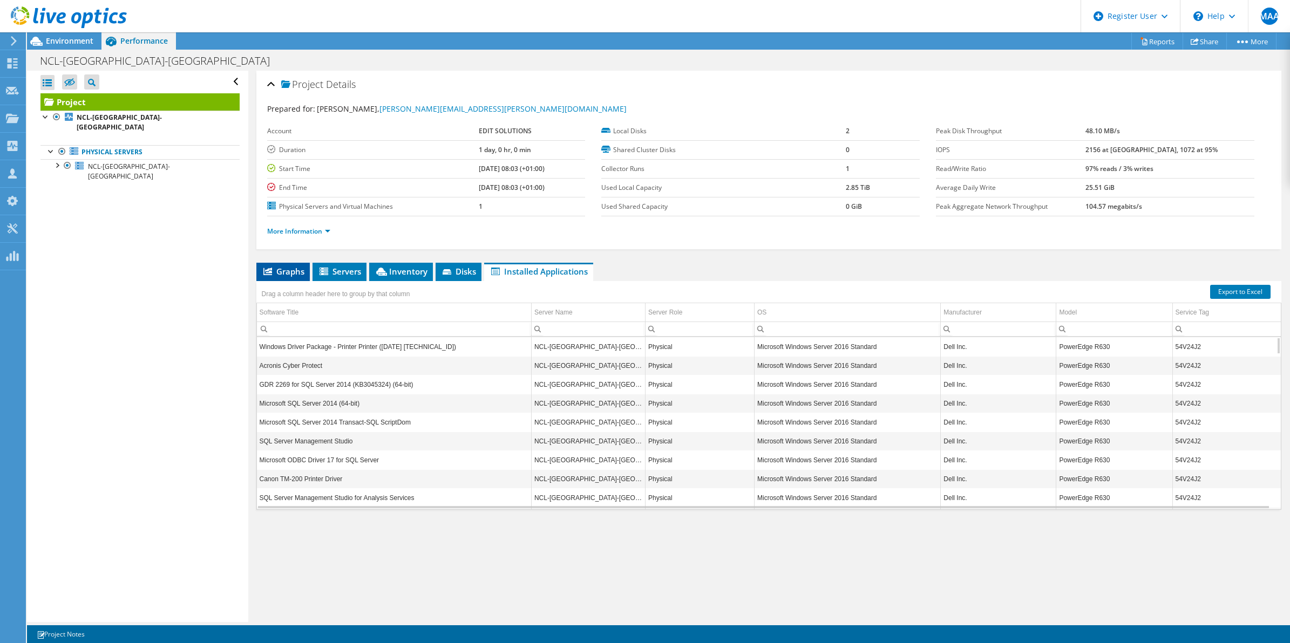
click at [282, 273] on span "Graphs" at bounding box center [283, 271] width 43 height 11
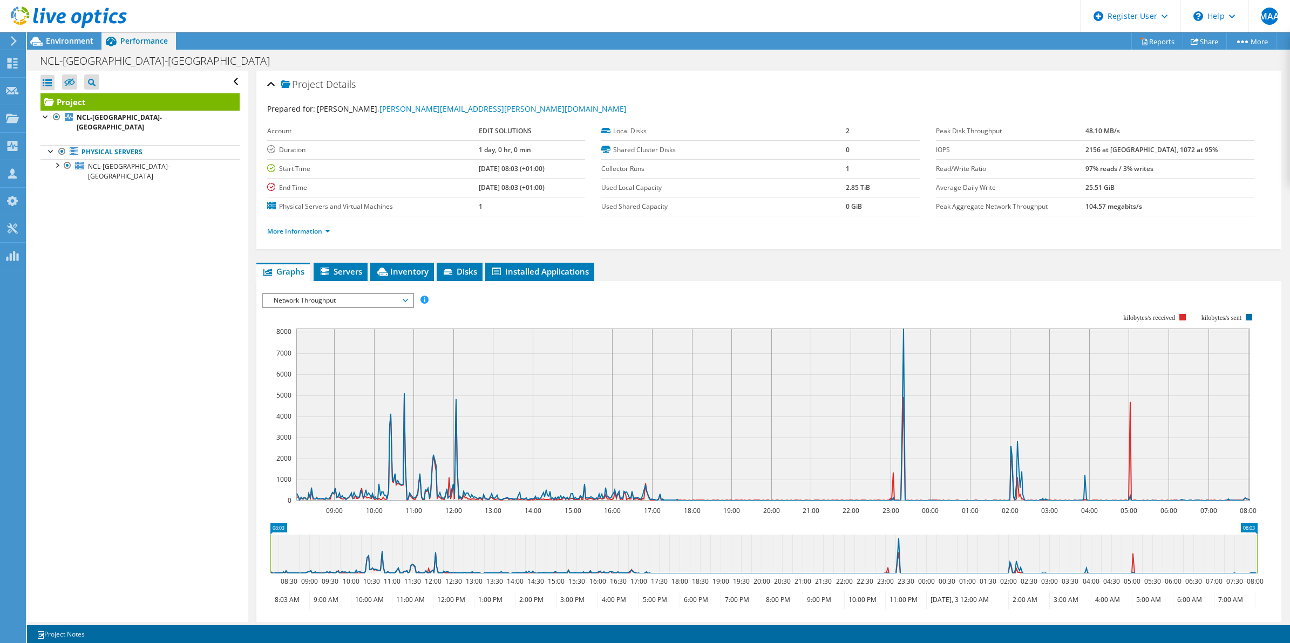
click at [196, 387] on div "Open All Close All Hide Excluded Nodes Project Tree Filter" at bounding box center [137, 347] width 221 height 552
click at [360, 303] on span "Network Throughput" at bounding box center [337, 300] width 139 height 13
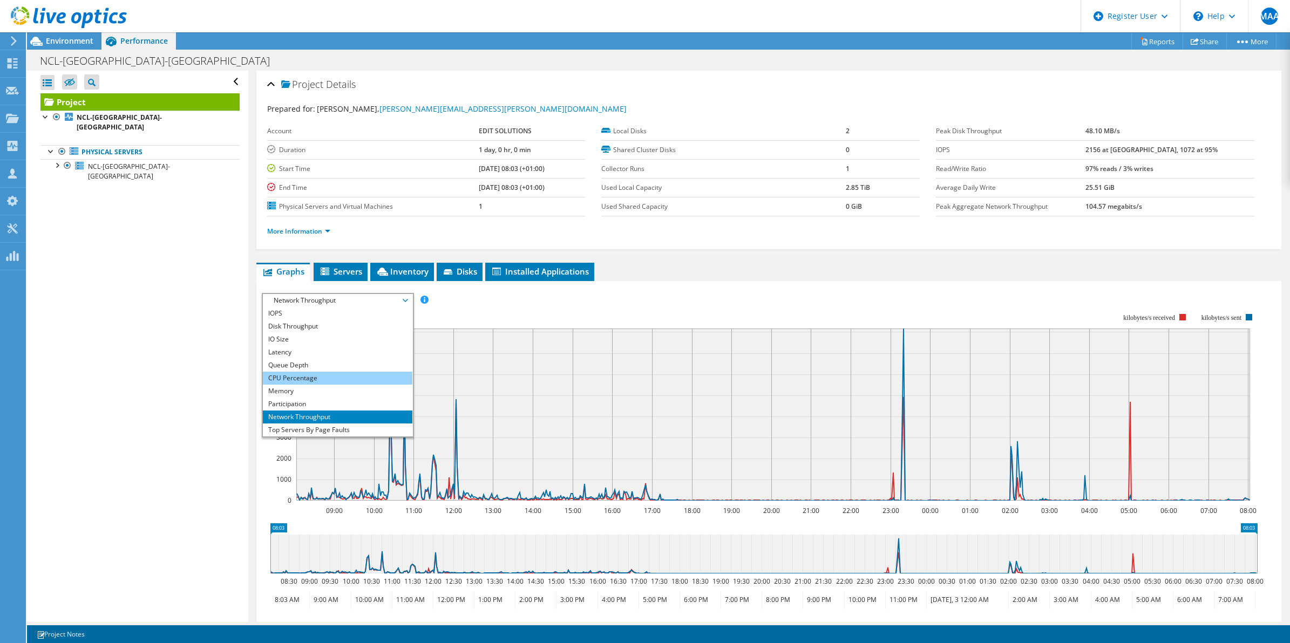
click at [301, 379] on li "CPU Percentage" at bounding box center [337, 378] width 149 height 13
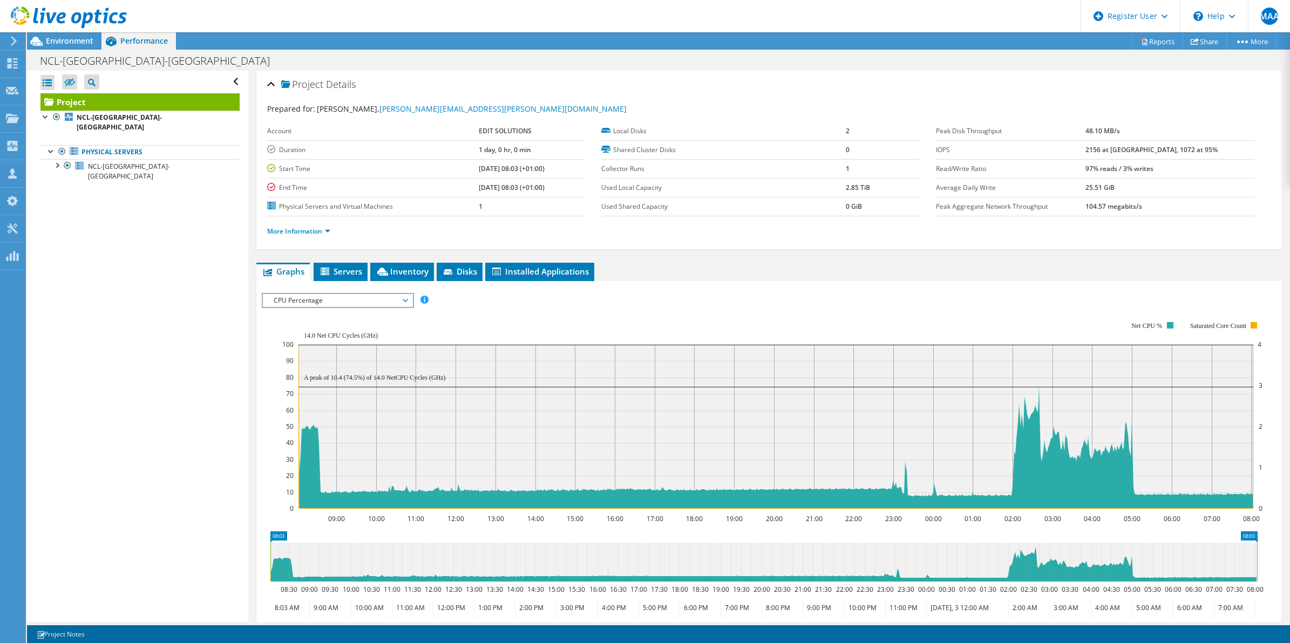
click at [306, 298] on span "CPU Percentage" at bounding box center [337, 300] width 139 height 13
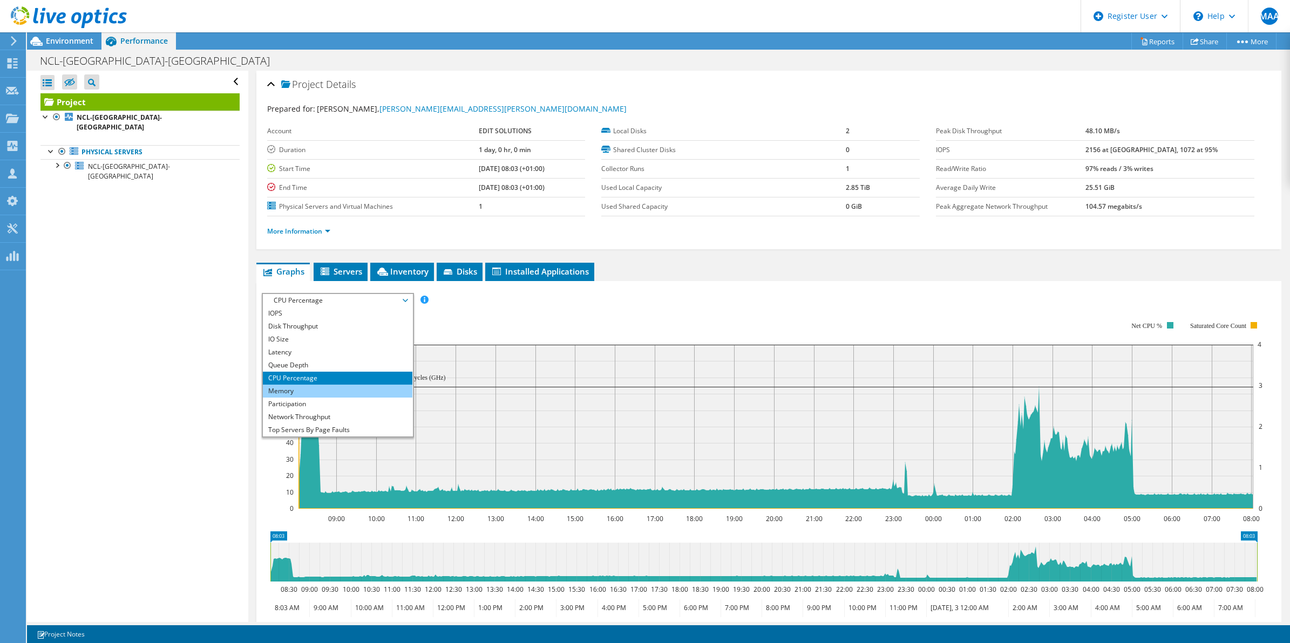
click at [273, 389] on li "Memory" at bounding box center [337, 391] width 149 height 13
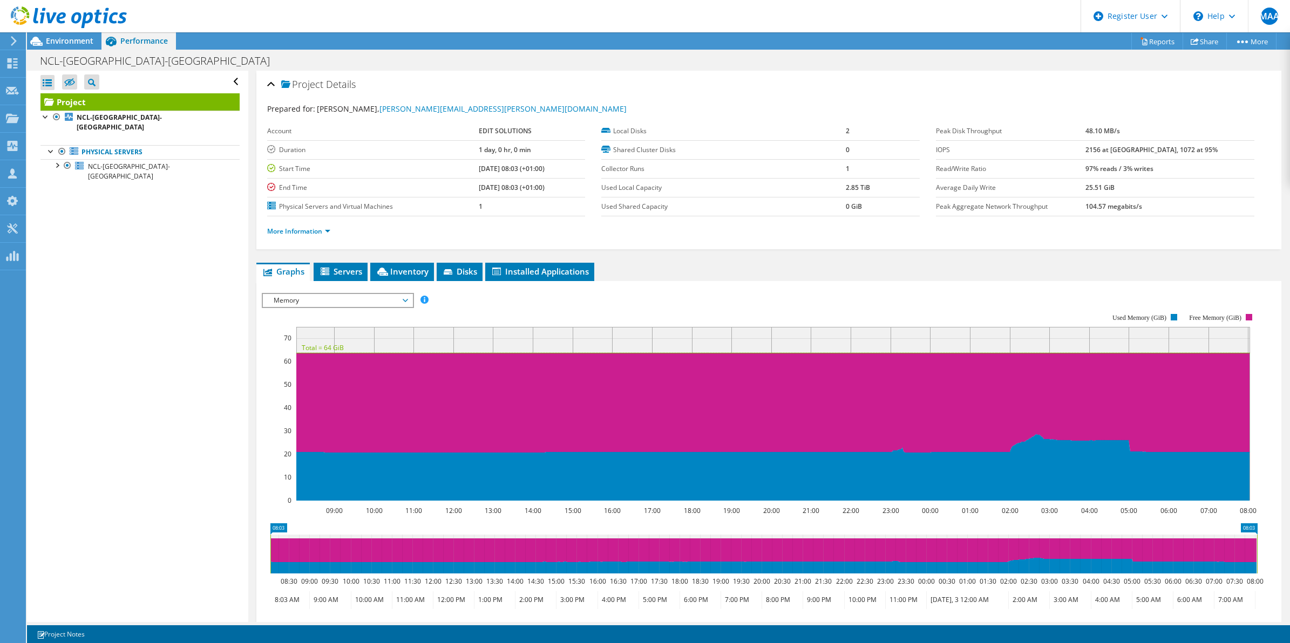
click at [290, 300] on span "Memory" at bounding box center [337, 300] width 139 height 13
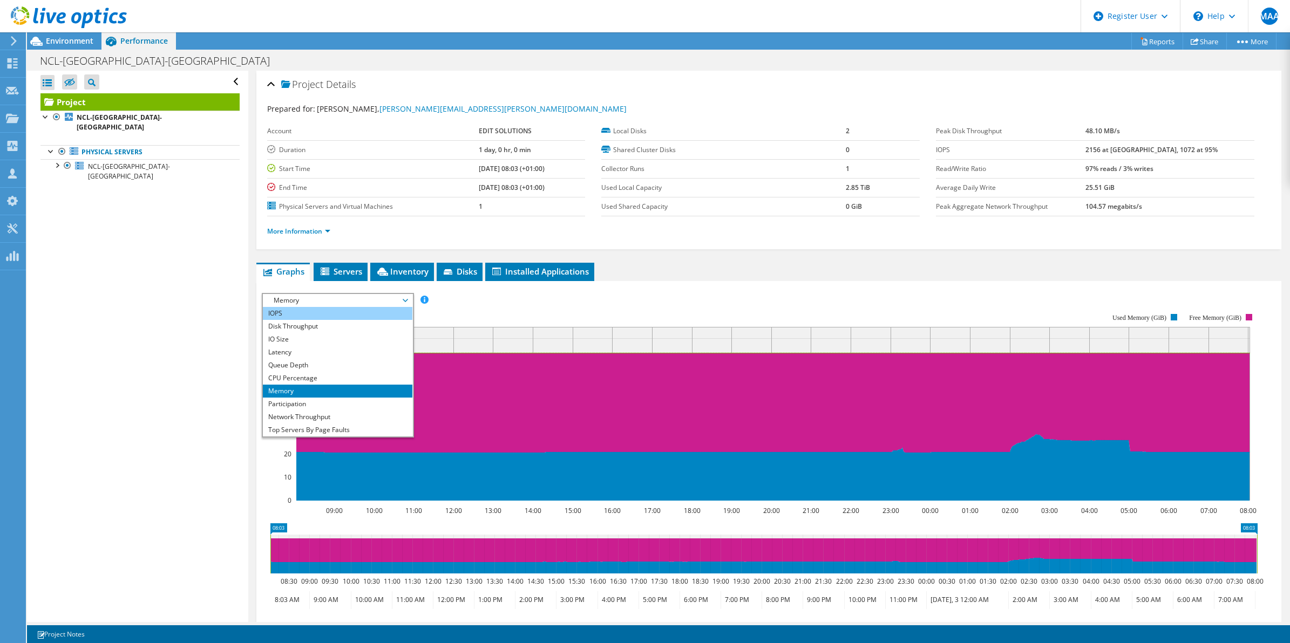
click at [282, 316] on li "IOPS" at bounding box center [337, 313] width 149 height 13
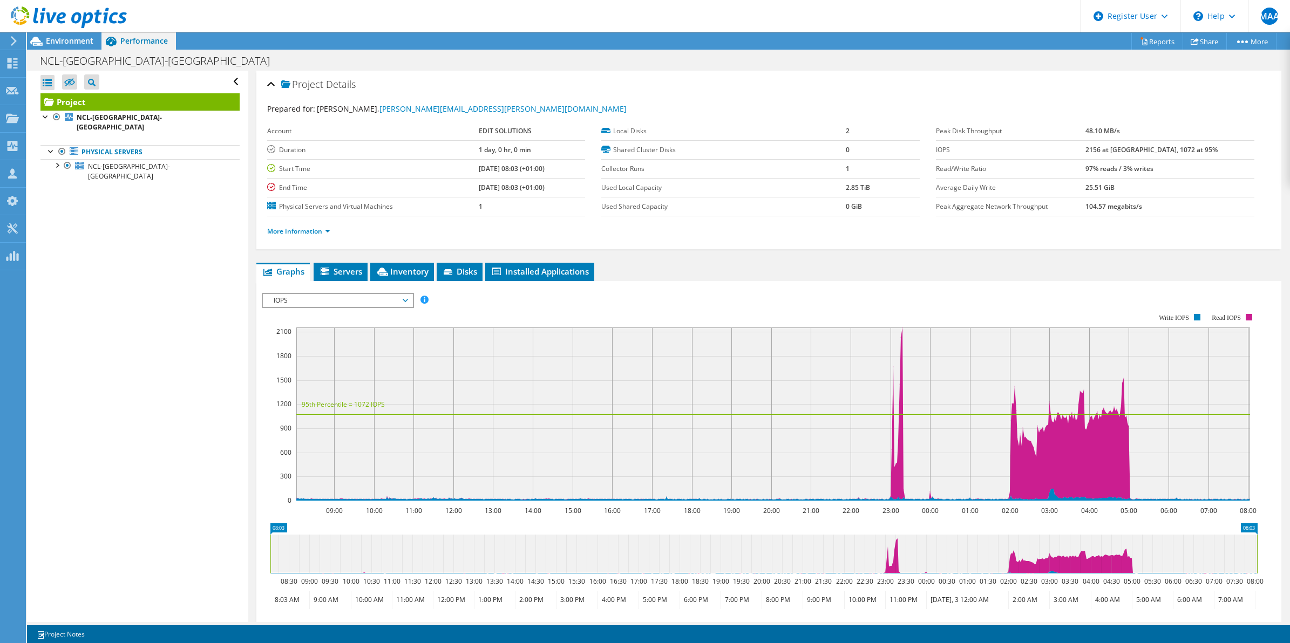
click at [290, 303] on span "IOPS" at bounding box center [337, 300] width 139 height 13
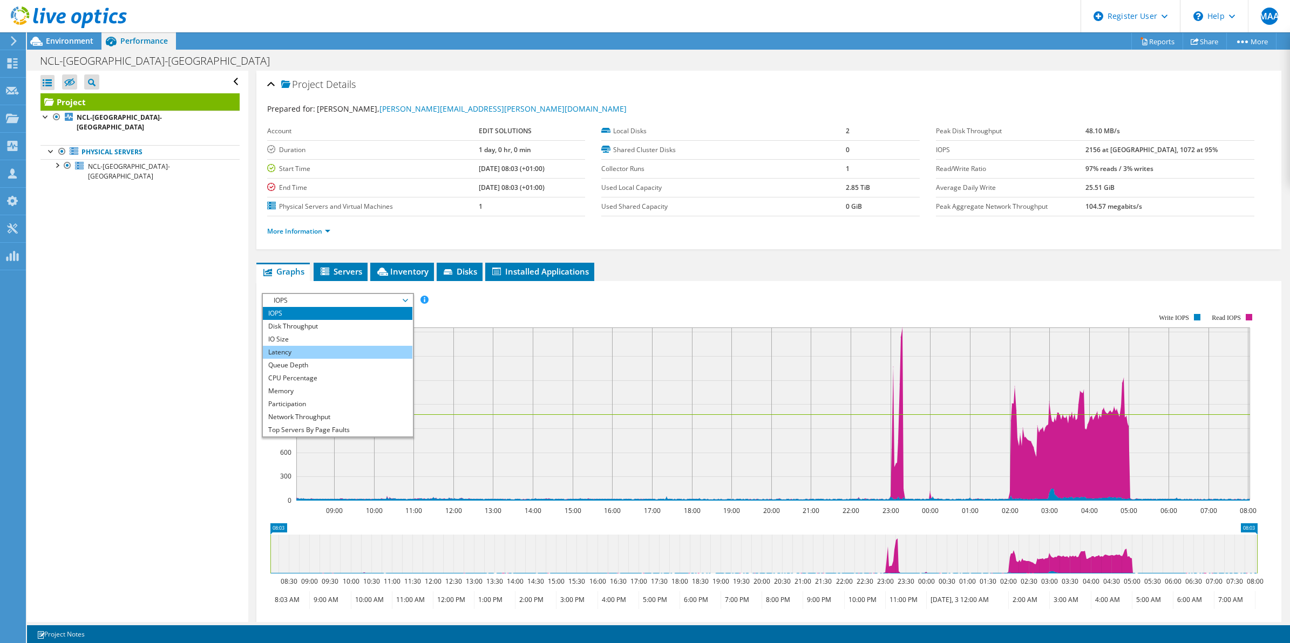
click at [284, 354] on li "Latency" at bounding box center [337, 352] width 149 height 13
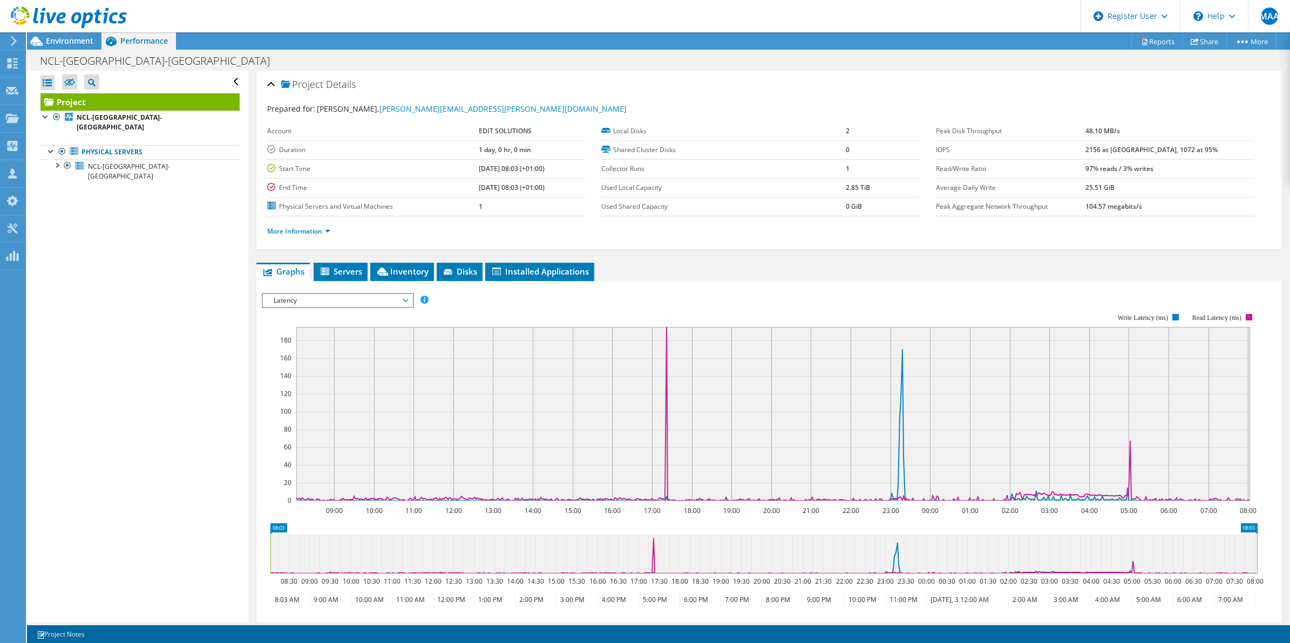
click at [285, 301] on span "Latency" at bounding box center [337, 300] width 139 height 13
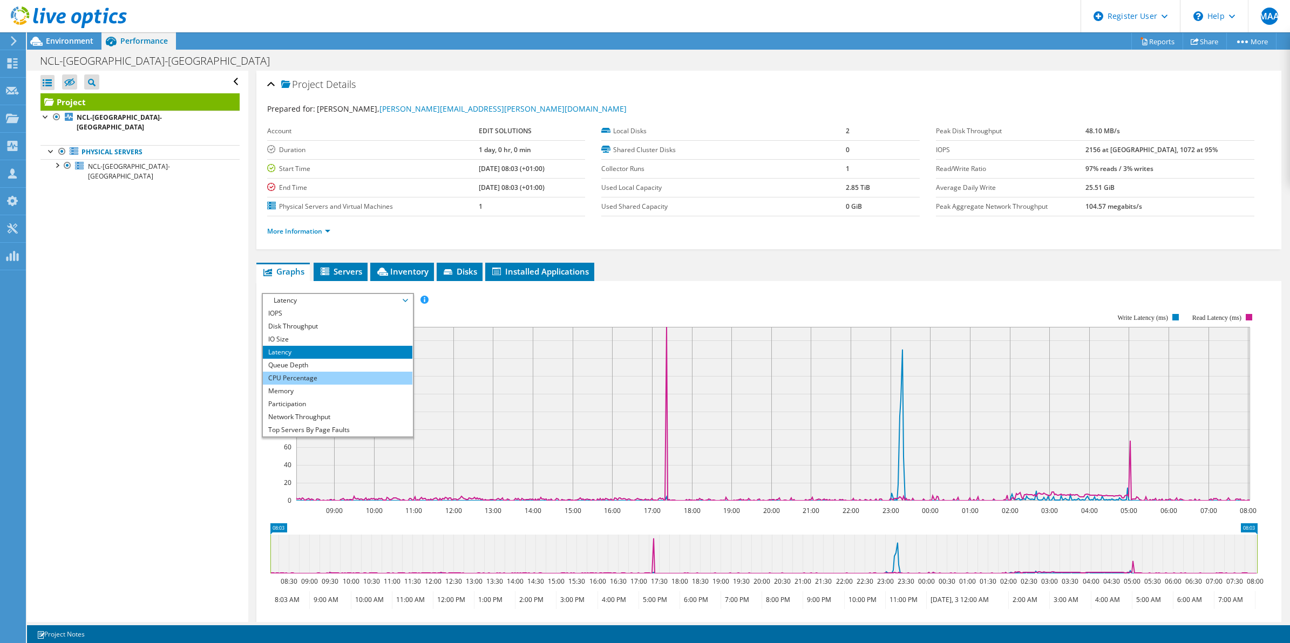
click at [282, 373] on li "CPU Percentage" at bounding box center [337, 378] width 149 height 13
